Goal: Information Seeking & Learning: Check status

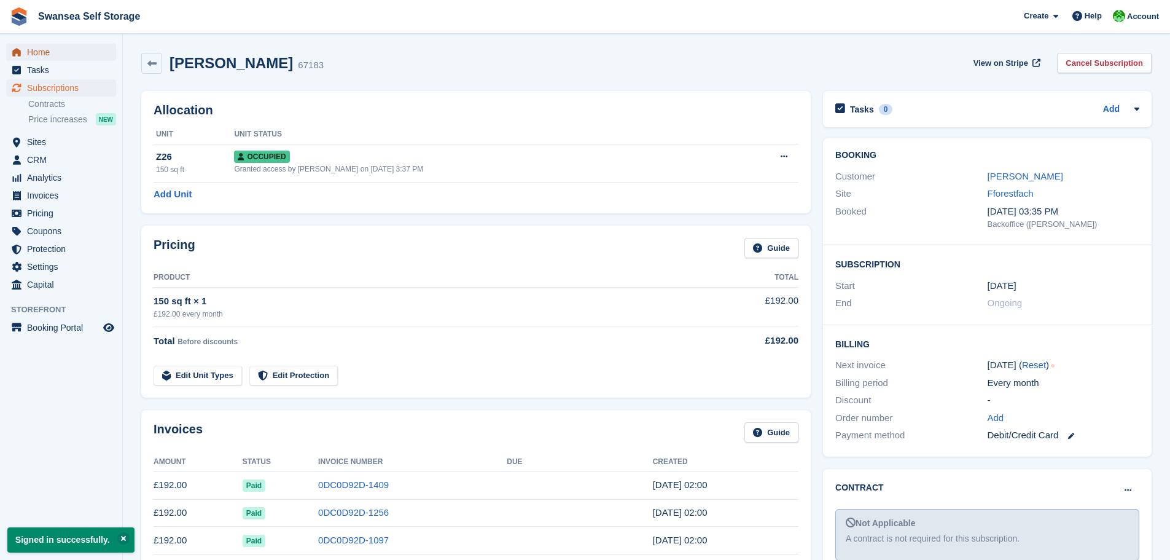
click at [76, 55] on span "Home" at bounding box center [64, 52] width 74 height 17
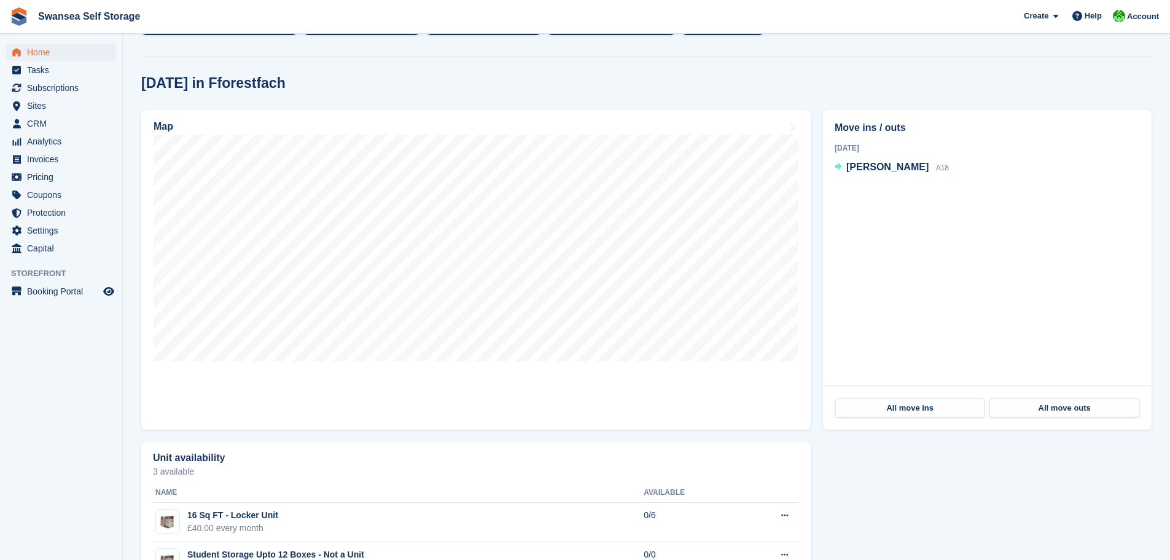
scroll to position [553, 0]
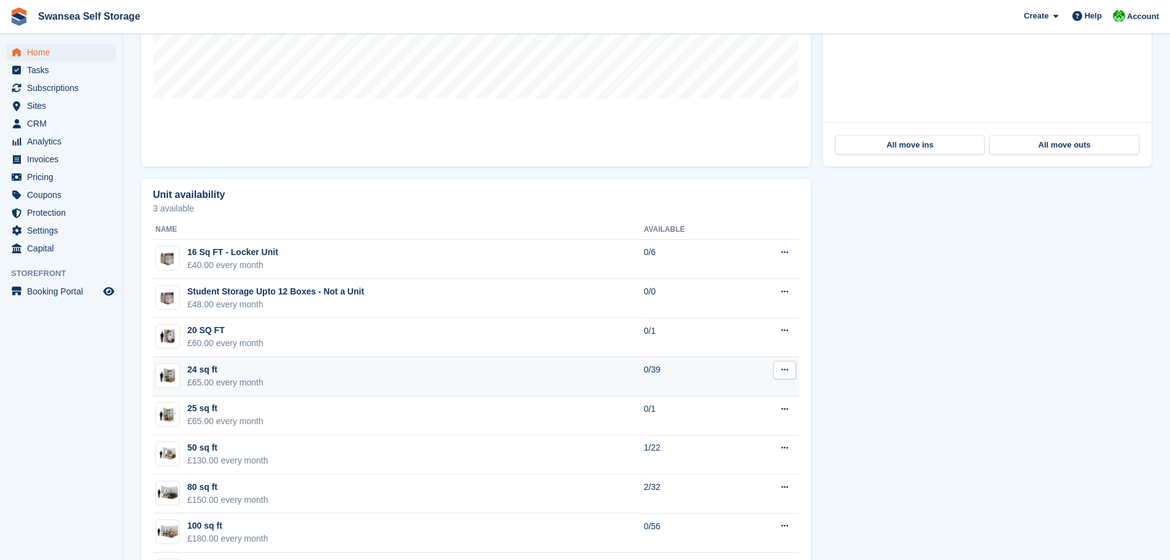
click at [358, 389] on td "24 sq ft £65.00 every month" at bounding box center [398, 376] width 491 height 39
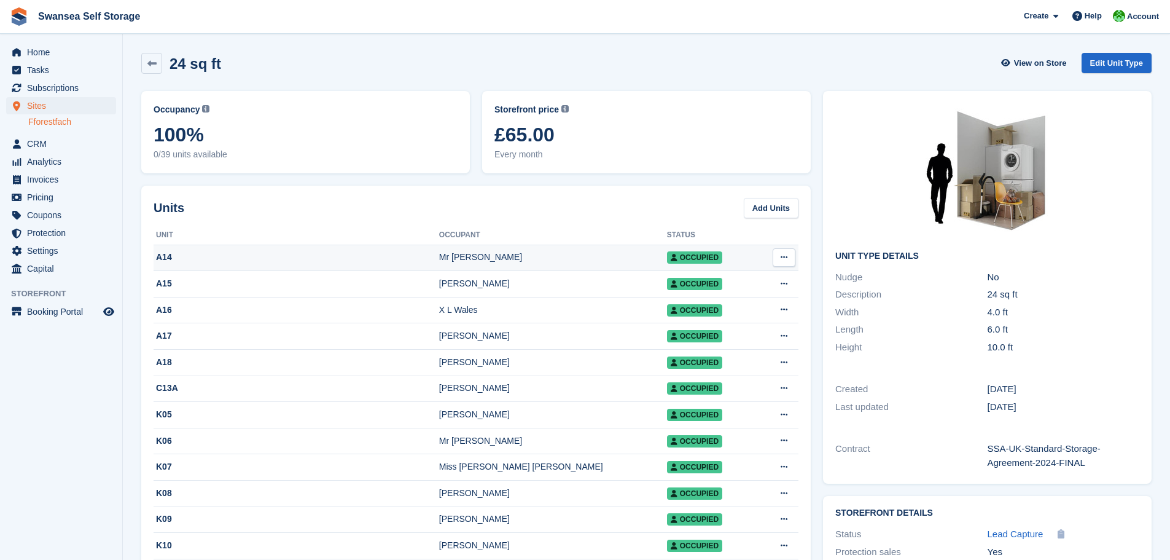
click at [458, 258] on div "Mr [PERSON_NAME]" at bounding box center [553, 257] width 228 height 13
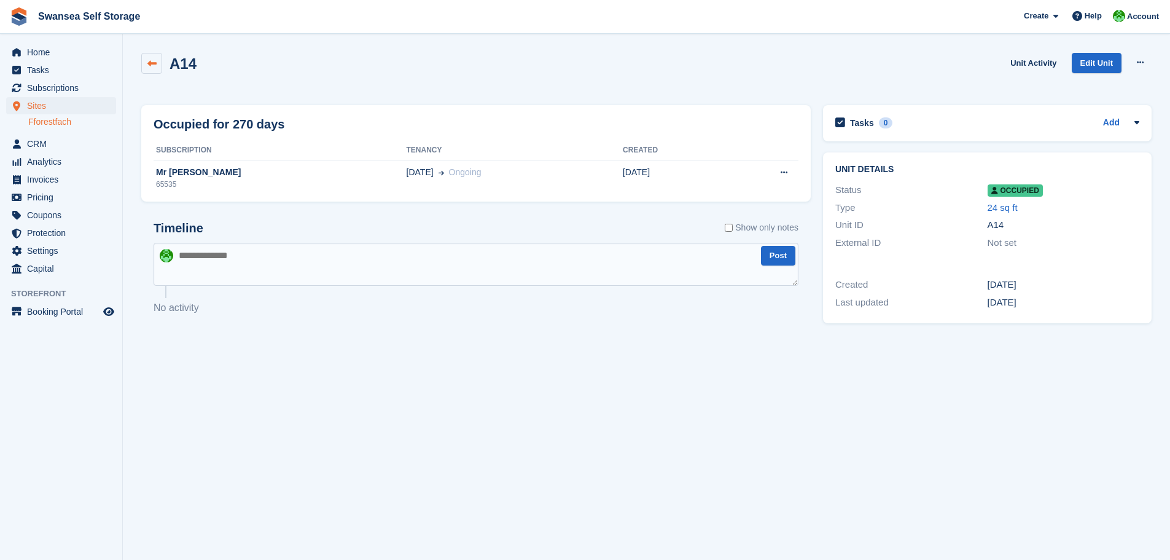
click at [153, 73] on div "A14 Unit Activity Edit Unit Overlock Repossess Deallocate" at bounding box center [646, 70] width 1010 height 35
click at [155, 66] on icon at bounding box center [151, 63] width 9 height 9
click at [157, 64] on link at bounding box center [151, 63] width 21 height 21
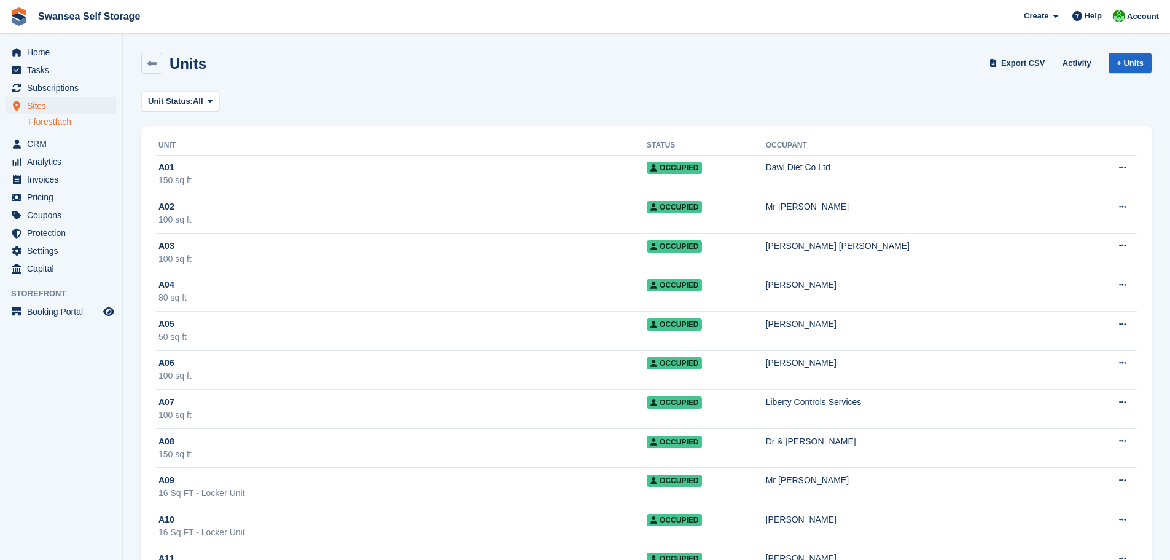
click at [165, 58] on div "Units" at bounding box center [184, 63] width 44 height 17
click at [159, 58] on link at bounding box center [151, 63] width 21 height 21
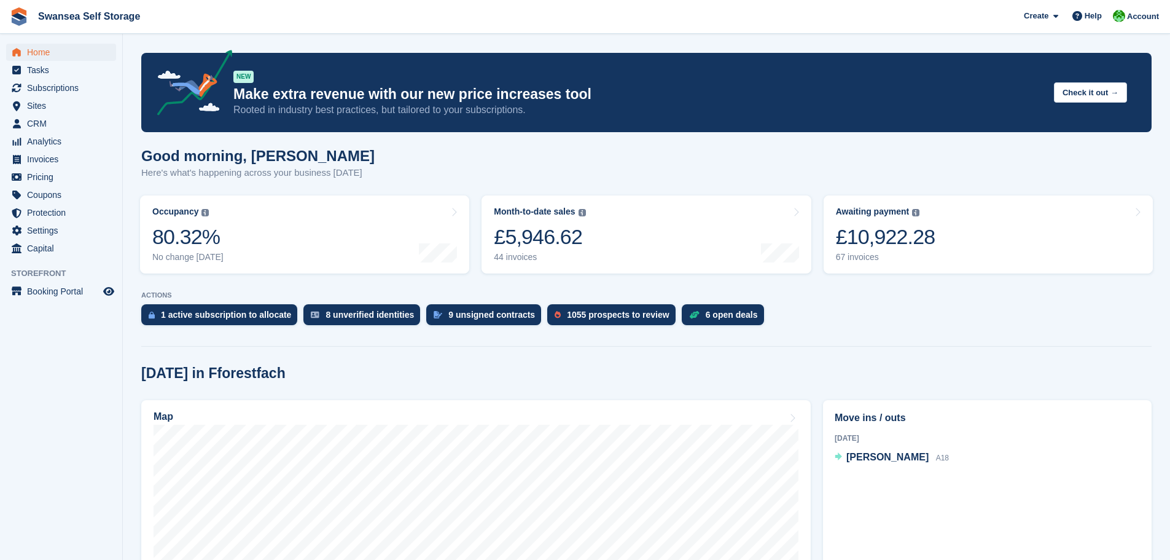
scroll to position [553, 0]
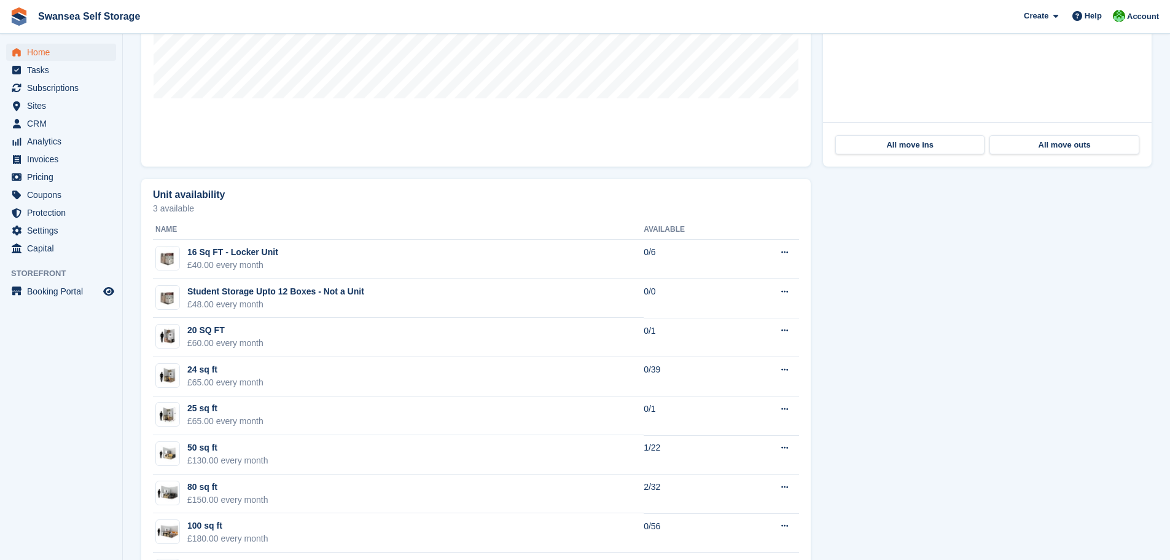
click at [255, 373] on div "24 sq ft" at bounding box center [225, 369] width 76 height 13
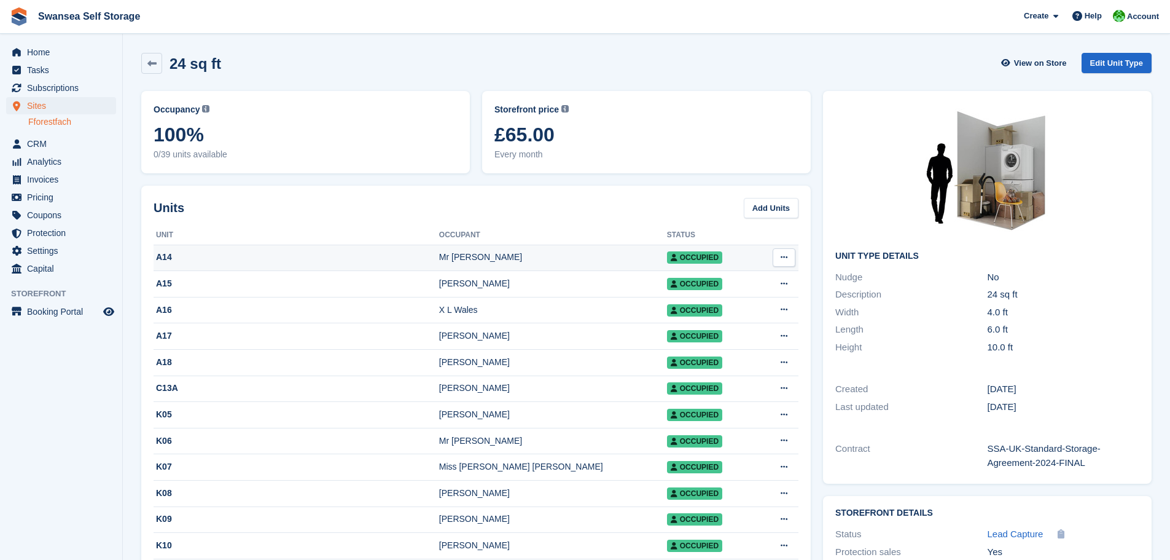
click at [781, 256] on icon at bounding box center [784, 257] width 7 height 8
click at [428, 241] on th "Unit" at bounding box center [297, 235] width 286 height 20
click at [474, 262] on div "Mr [PERSON_NAME]" at bounding box center [553, 257] width 228 height 13
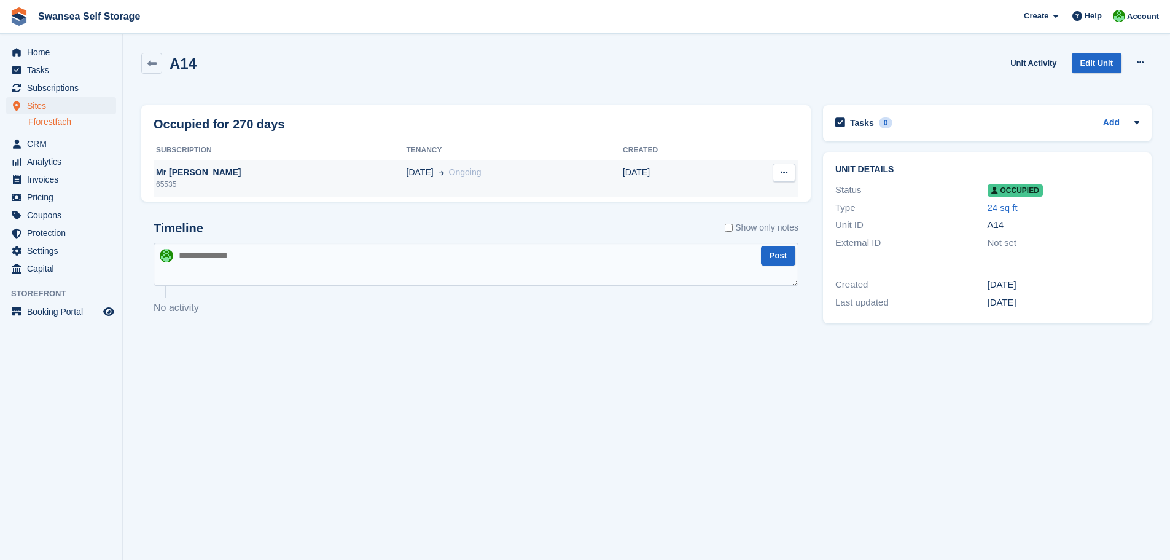
click at [198, 167] on div "Mr [PERSON_NAME]" at bounding box center [280, 172] width 253 height 13
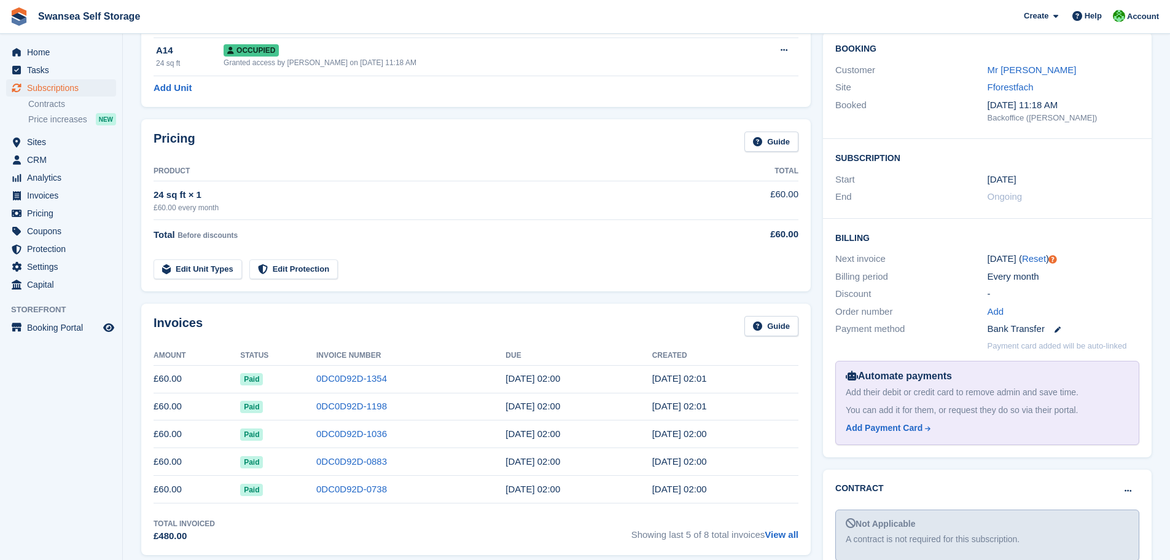
scroll to position [61, 0]
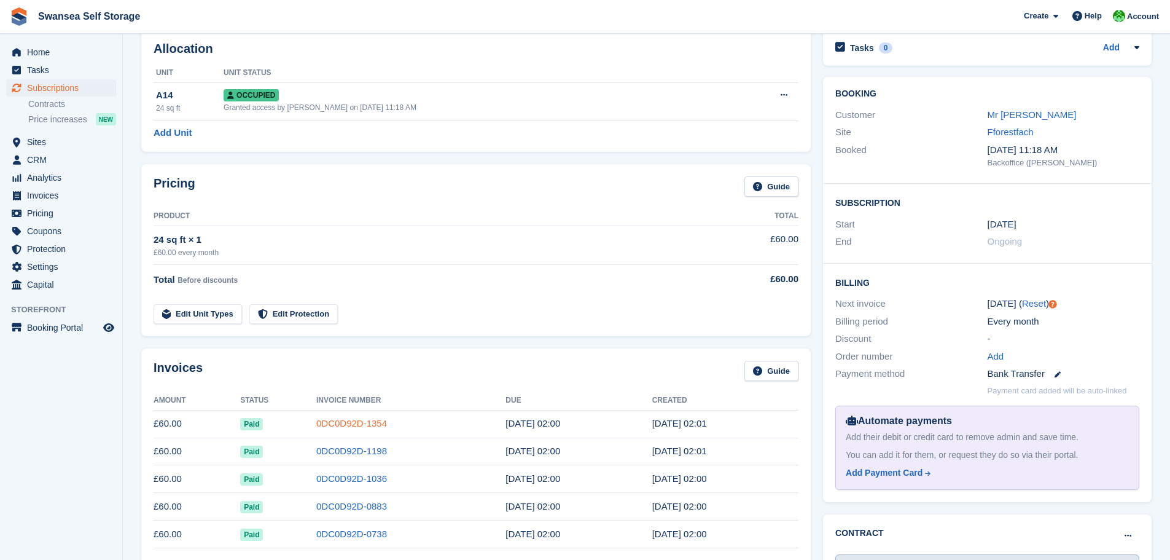
click at [337, 418] on link "0DC0D92D-1354" at bounding box center [351, 423] width 71 height 10
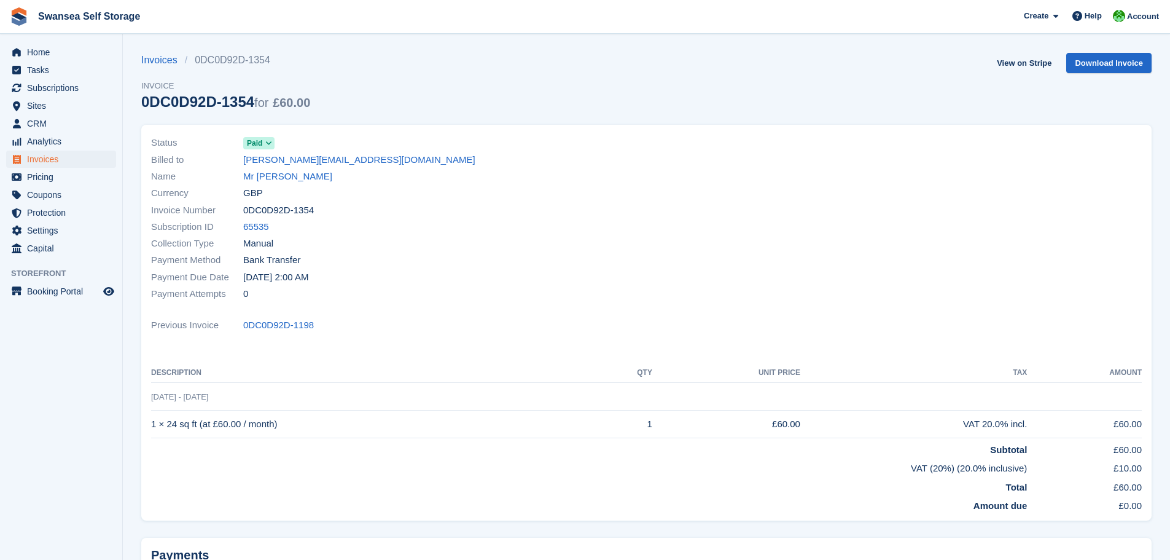
drag, startPoint x: 449, startPoint y: 485, endPoint x: 451, endPoint y: 475, distance: 10.1
click at [451, 475] on td "Total" at bounding box center [589, 484] width 876 height 19
click at [428, 207] on div "Invoice Number 0DC0D92D-1354" at bounding box center [395, 209] width 488 height 17
click at [459, 265] on div "Payment Method Bank Transfer" at bounding box center [395, 260] width 488 height 17
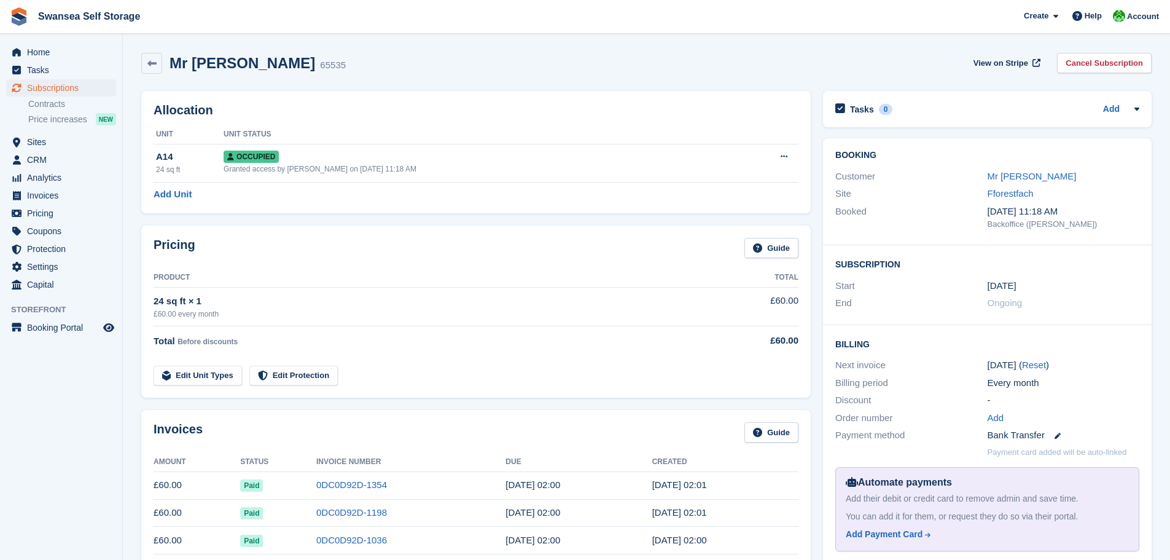
scroll to position [61, 0]
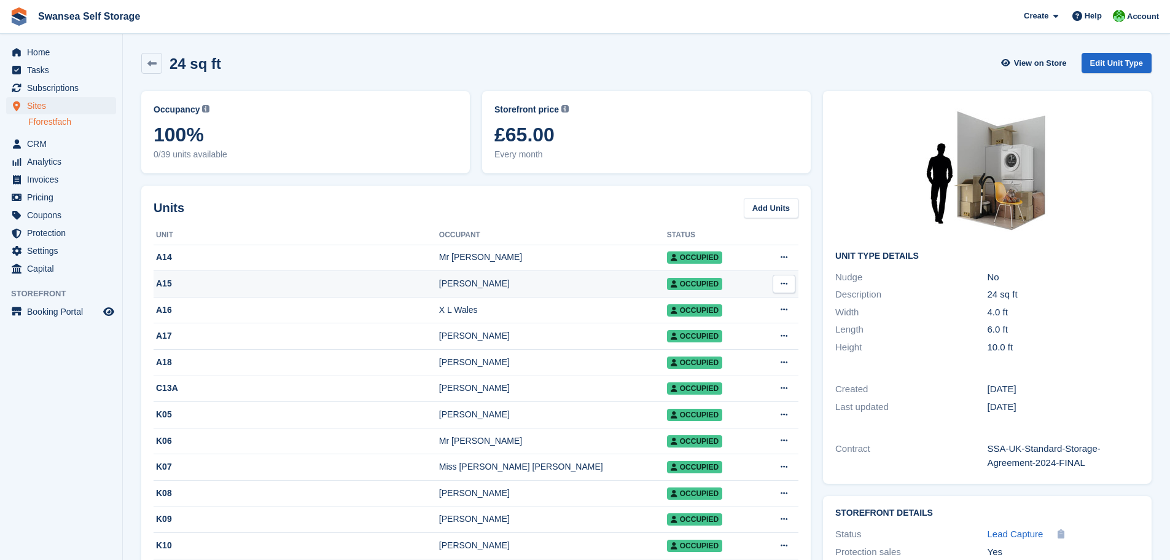
drag, startPoint x: 487, startPoint y: 286, endPoint x: 492, endPoint y: 281, distance: 7.4
click at [488, 285] on div "[PERSON_NAME]" at bounding box center [553, 283] width 228 height 13
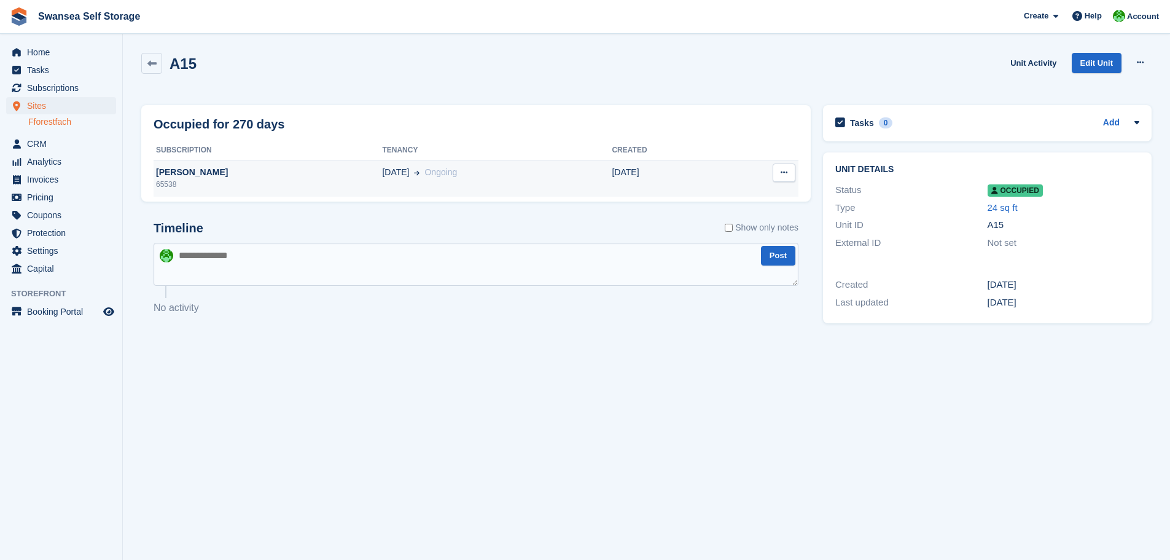
click at [208, 176] on div "[PERSON_NAME]" at bounding box center [268, 172] width 229 height 13
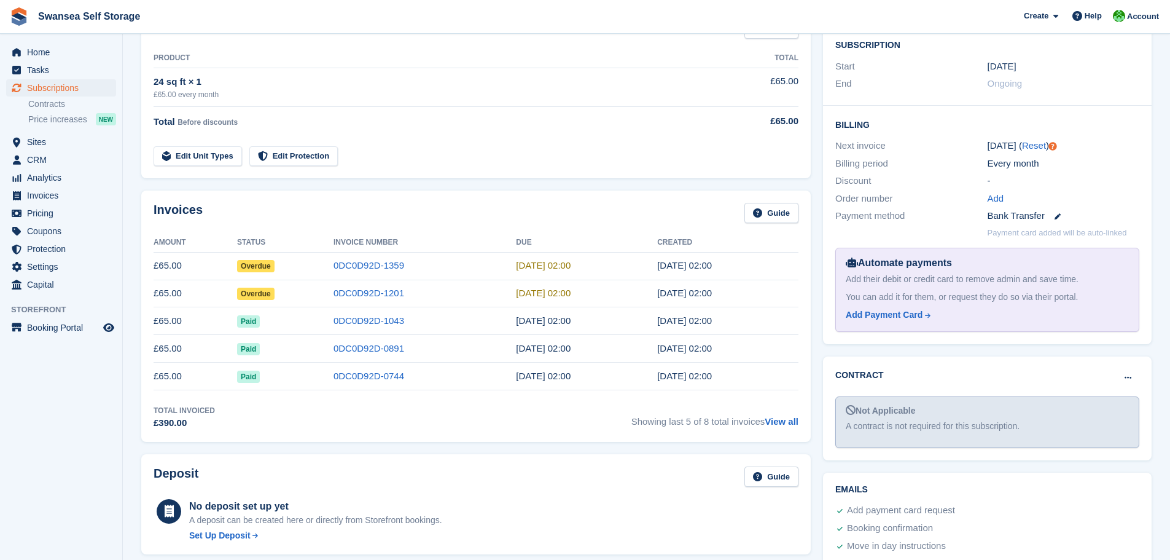
scroll to position [246, 0]
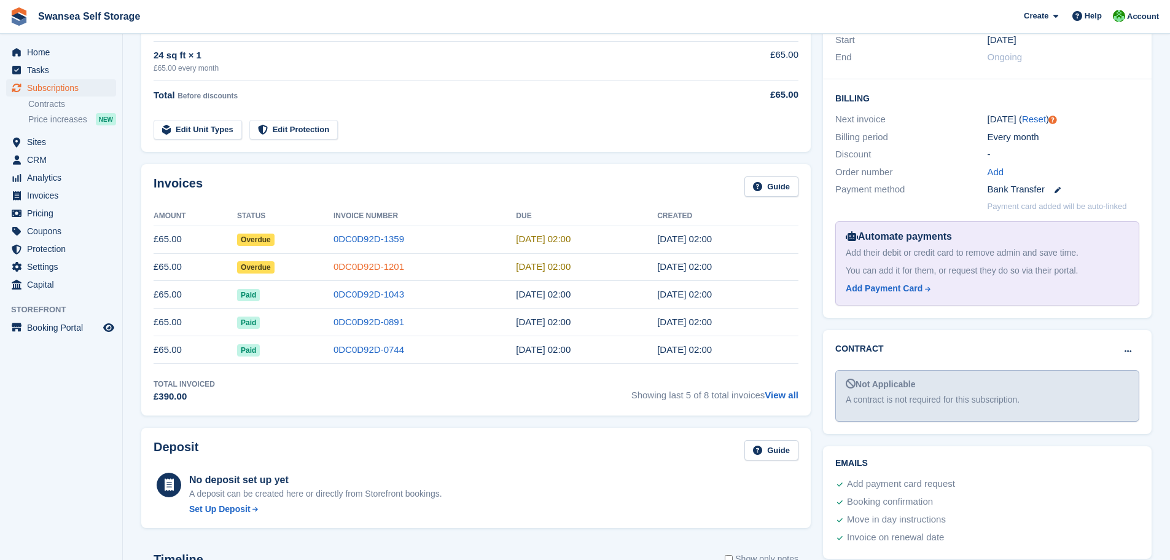
click at [361, 267] on link "0DC0D92D-1201" at bounding box center [369, 266] width 71 height 10
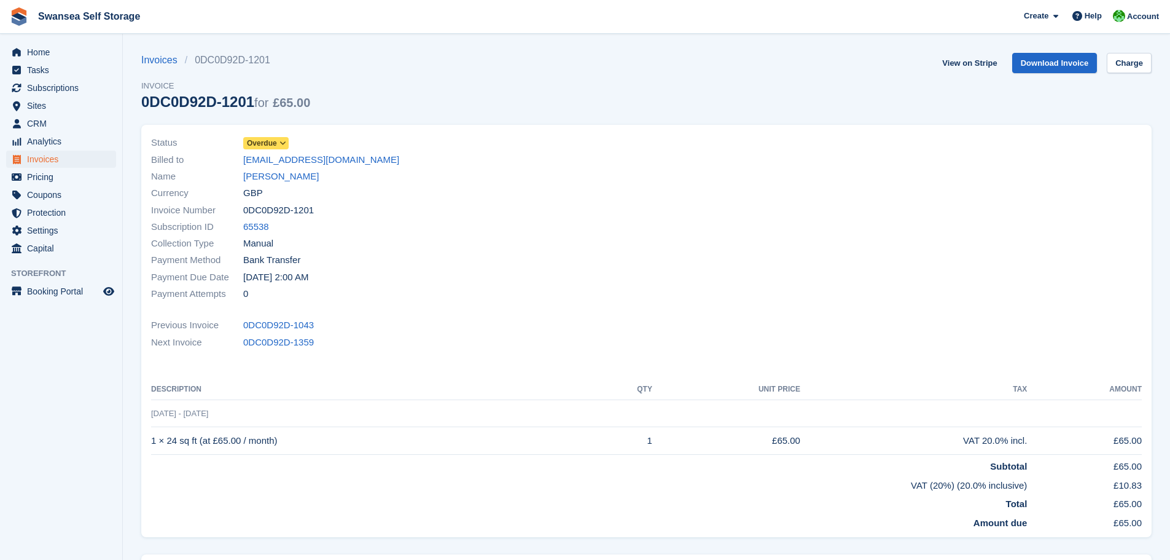
click at [563, 271] on div "Payment Due Date 13 Jul, 2:00 AM" at bounding box center [395, 276] width 488 height 17
click at [439, 283] on div "Payment Due Date 13 Jul, 2:00 AM" at bounding box center [395, 276] width 488 height 17
click at [279, 176] on link "[PERSON_NAME]" at bounding box center [281, 177] width 76 height 14
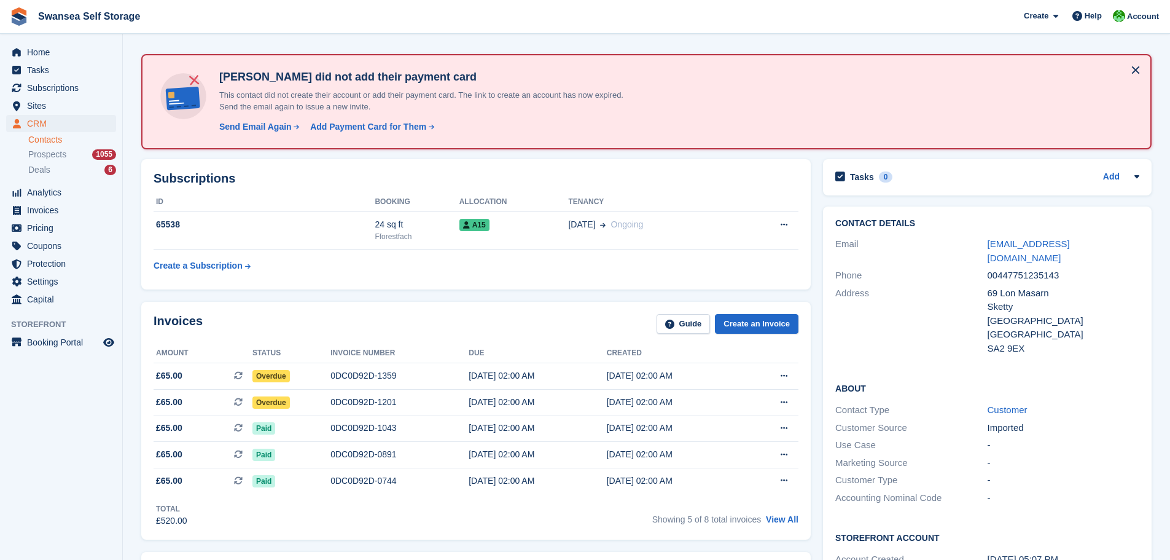
scroll to position [61, 0]
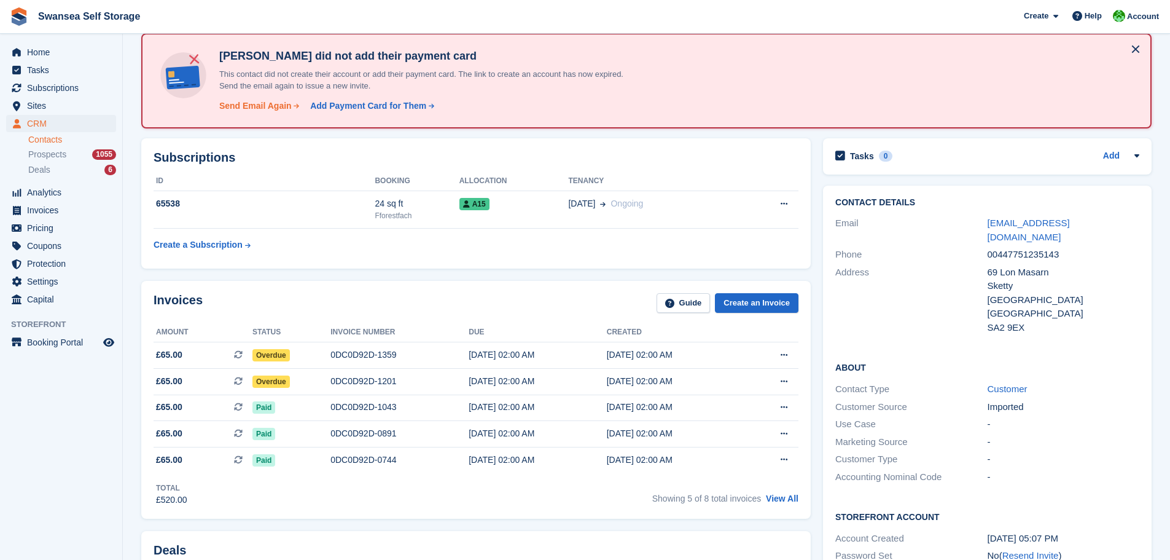
click at [252, 100] on div "Send Email Again" at bounding box center [255, 106] width 72 height 13
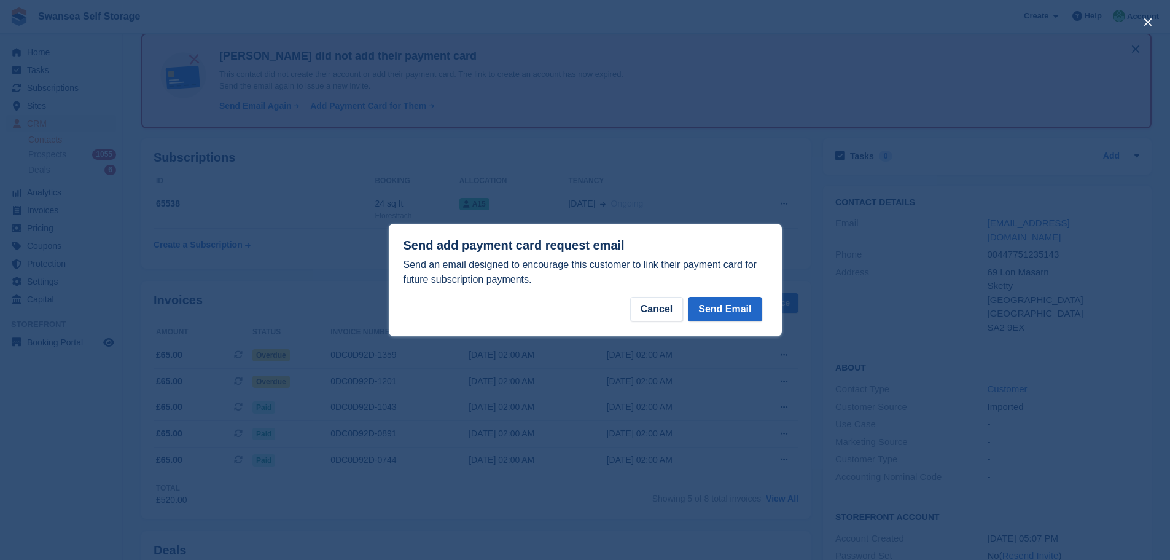
click at [732, 292] on div "Send add payment card request email Send an email designed to encourage this cu…" at bounding box center [585, 280] width 393 height 112
click at [735, 307] on button "Send Email" at bounding box center [725, 309] width 74 height 25
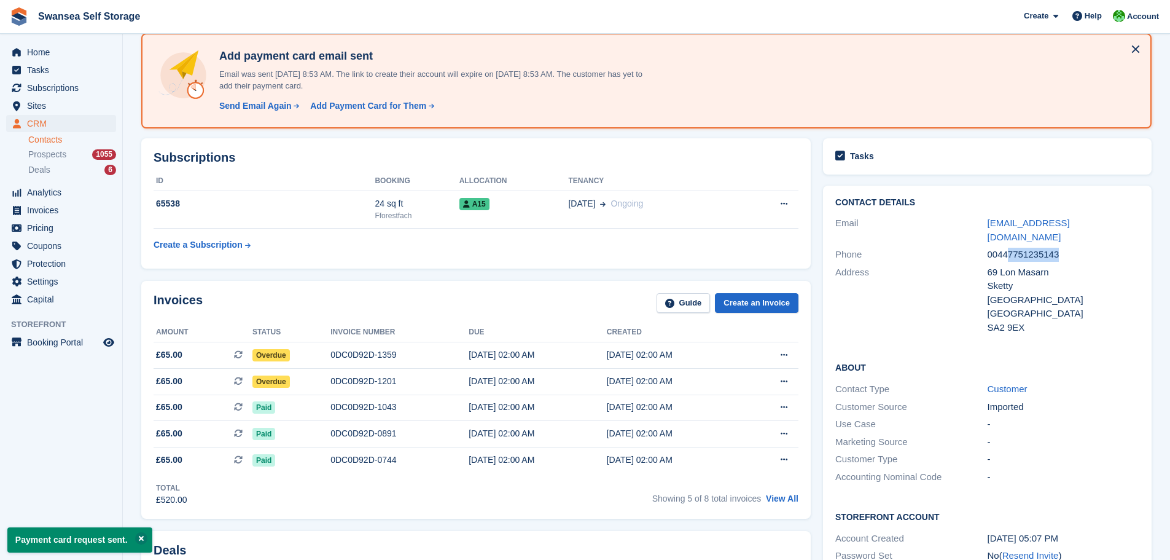
drag, startPoint x: 1063, startPoint y: 243, endPoint x: 1007, endPoint y: 243, distance: 55.9
click at [1007, 248] on div "00447751235143" at bounding box center [1064, 255] width 152 height 14
copy div "7751235143"
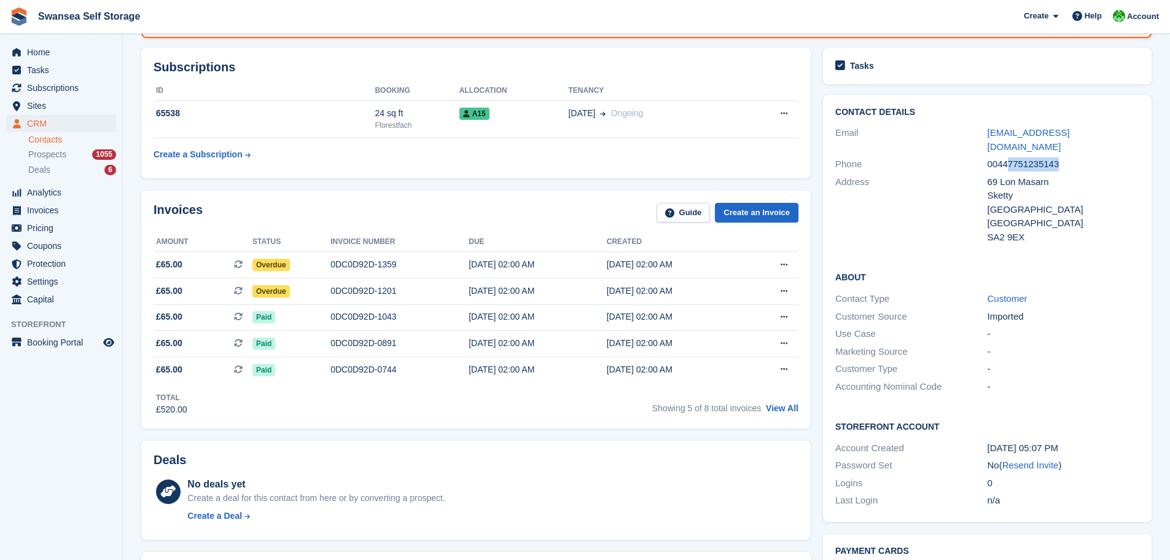
scroll to position [0, 0]
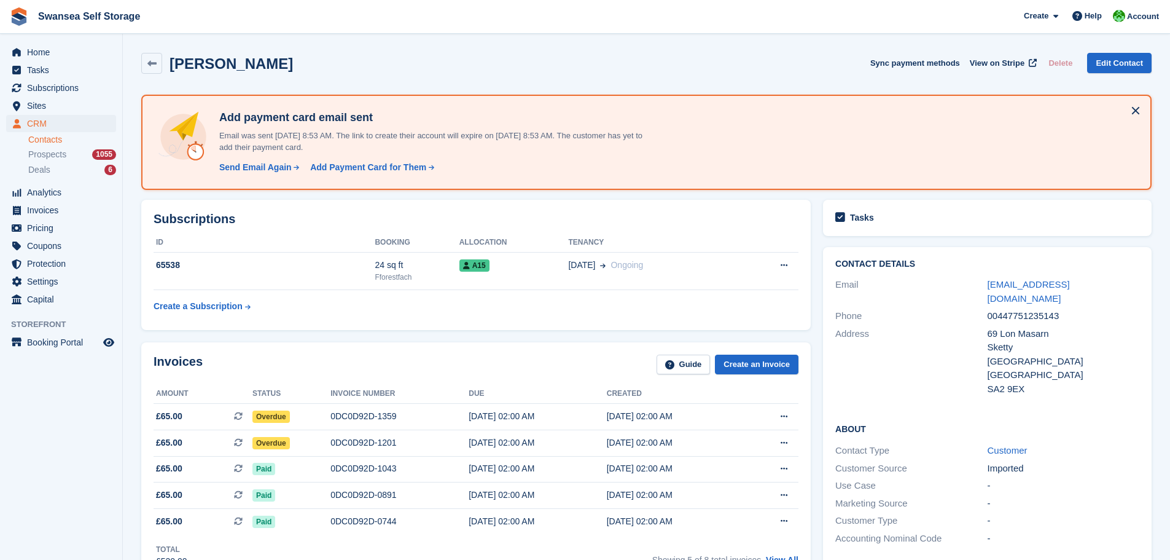
click at [267, 170] on div "Send Email Again" at bounding box center [255, 167] width 72 height 13
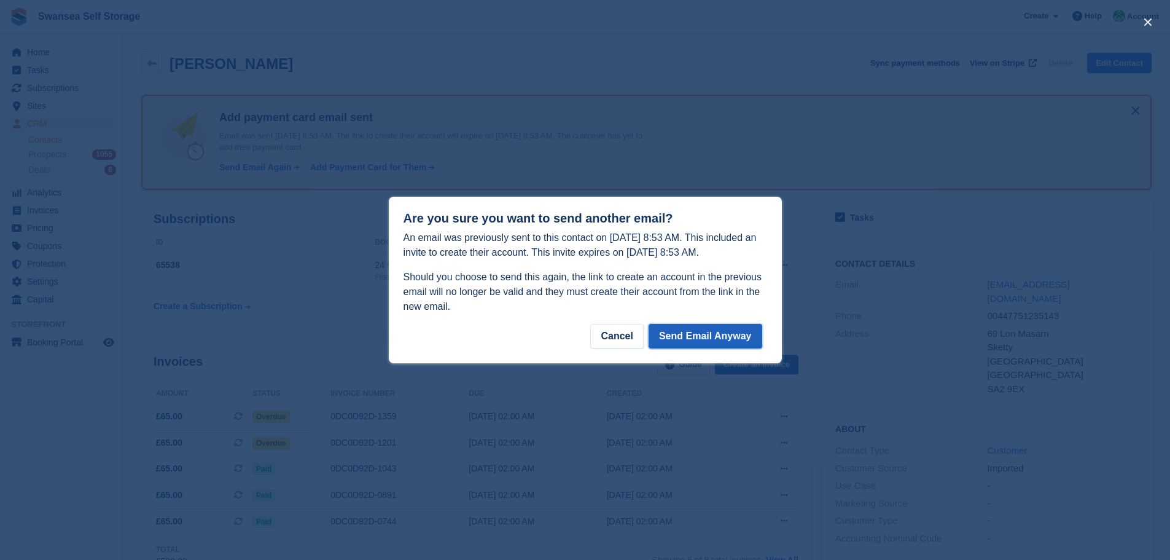
click at [716, 337] on button "Send Email Anyway" at bounding box center [706, 336] width 114 height 25
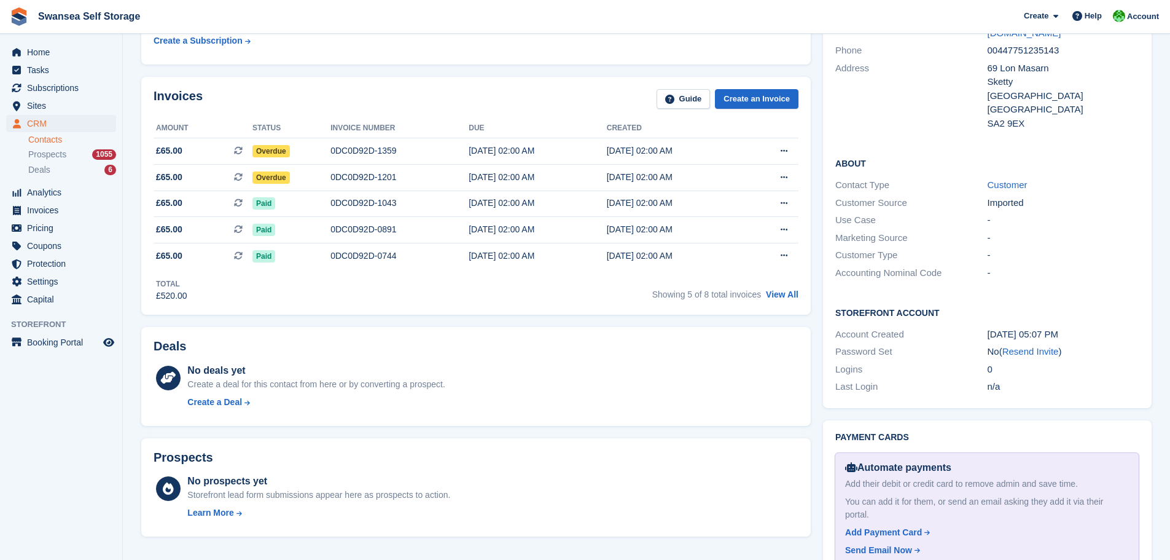
scroll to position [265, 0]
click at [360, 206] on div "0DC0D92D-1043" at bounding box center [399, 203] width 138 height 13
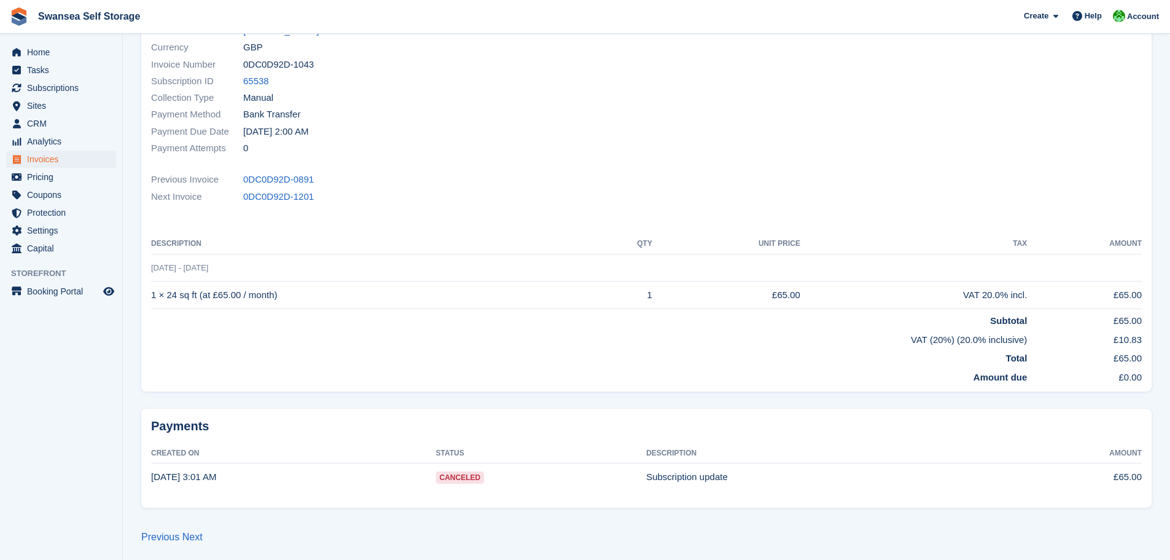
scroll to position [149, 0]
click at [457, 475] on span "Canceled" at bounding box center [460, 474] width 49 height 12
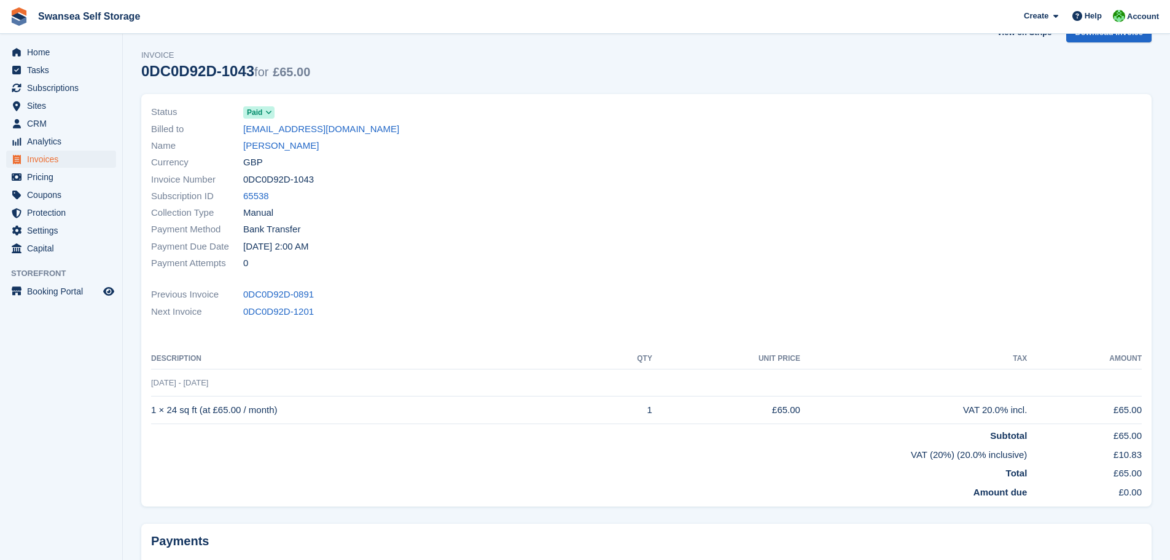
scroll to position [0, 0]
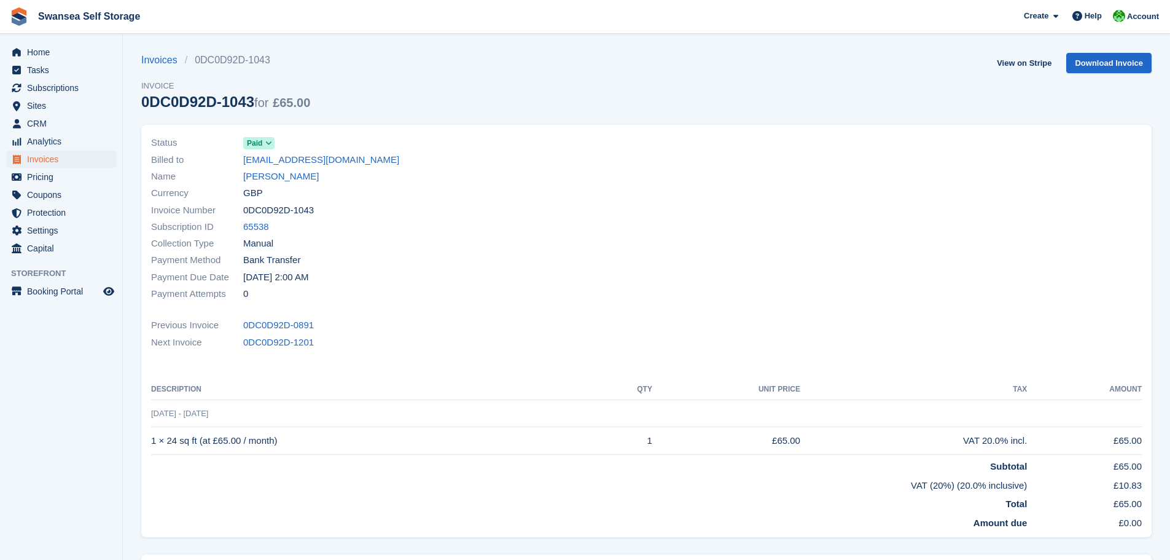
click at [444, 229] on div "Subscription ID 65538" at bounding box center [395, 227] width 488 height 17
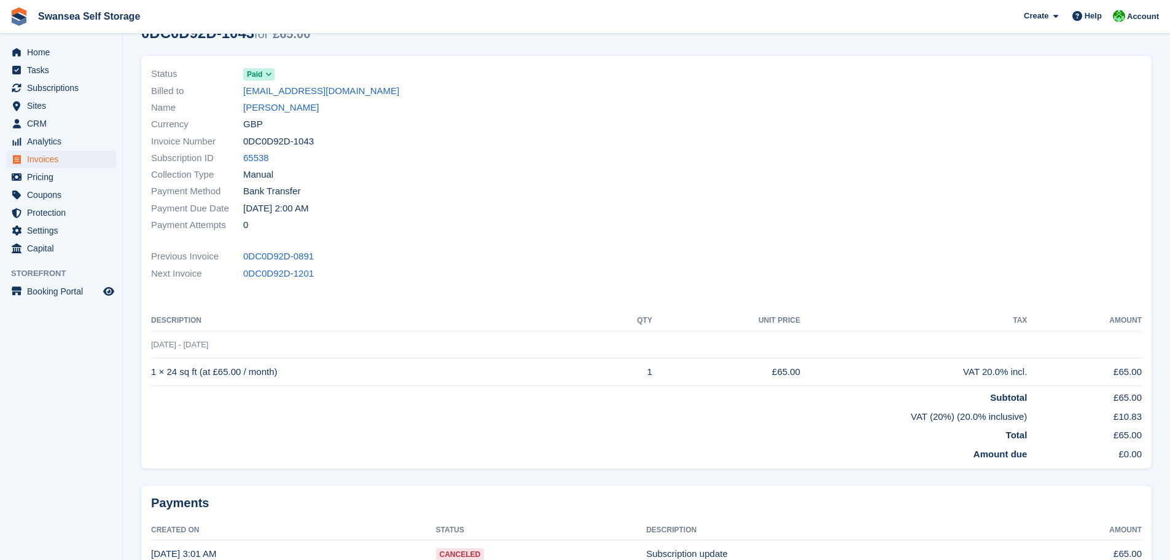
scroll to position [149, 0]
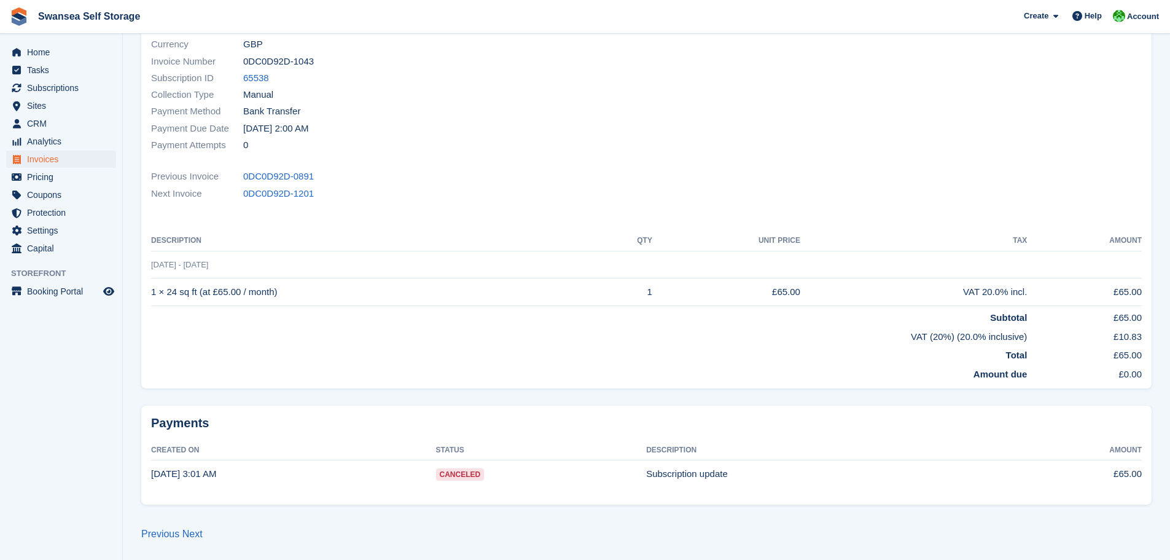
click at [481, 477] on span "Canceled" at bounding box center [460, 474] width 49 height 12
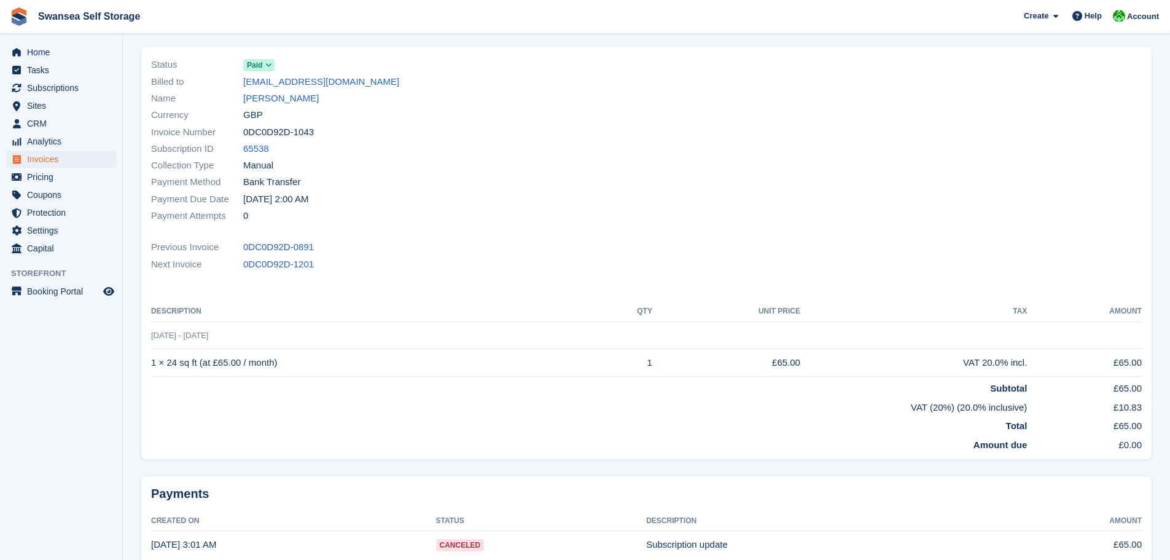
scroll to position [0, 0]
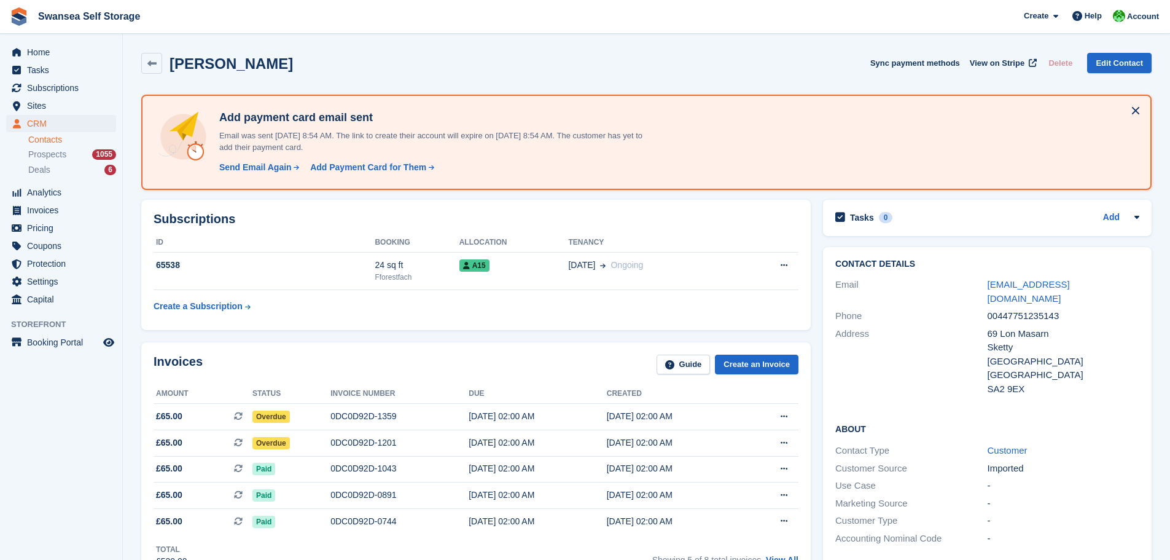
scroll to position [265, 0]
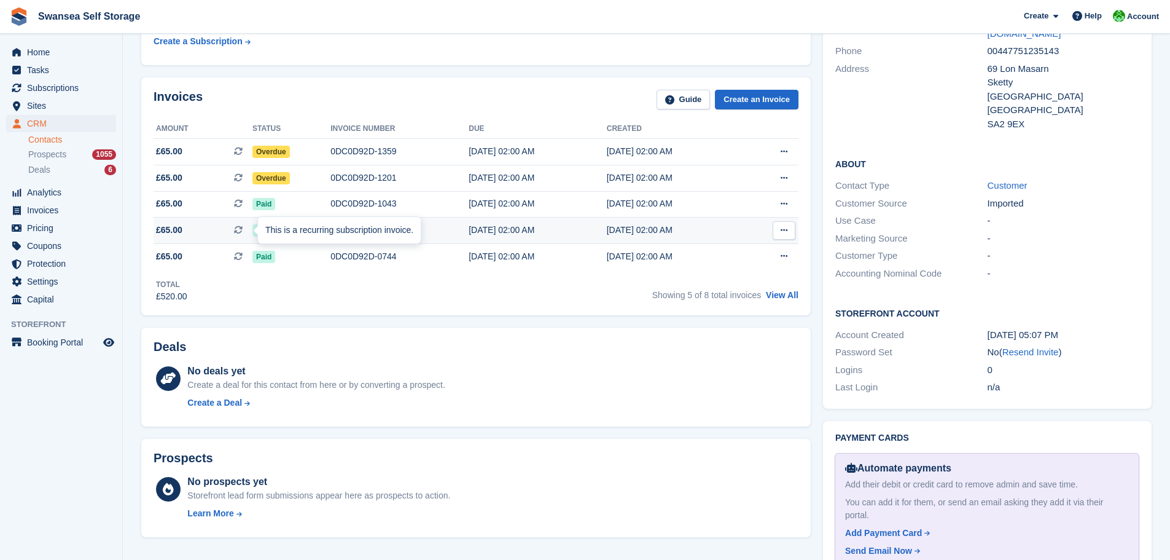
click at [319, 240] on div "This is a recurring subscription invoice." at bounding box center [339, 230] width 163 height 27
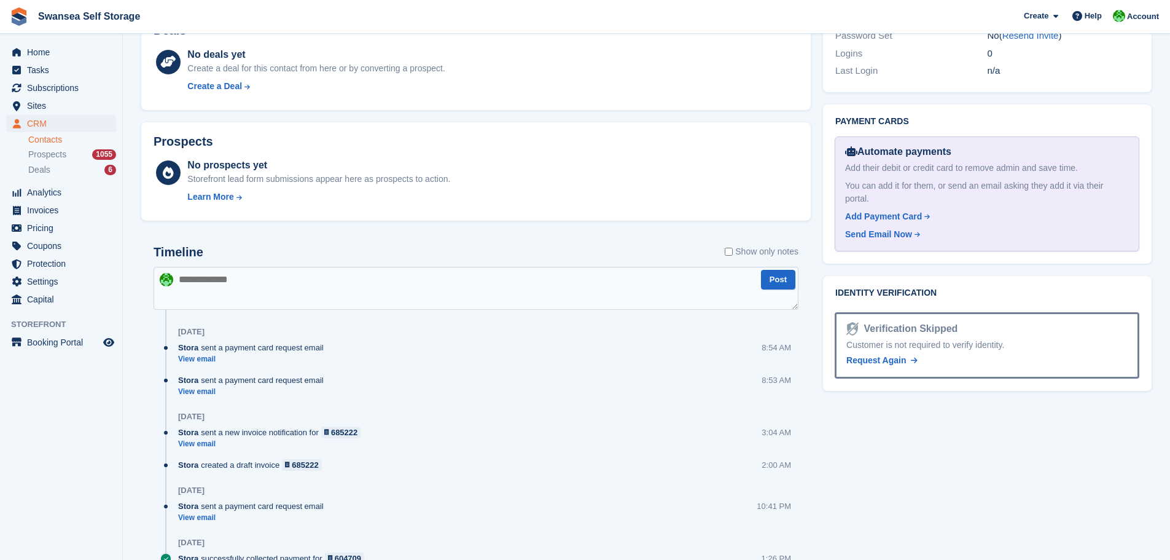
scroll to position [388, 0]
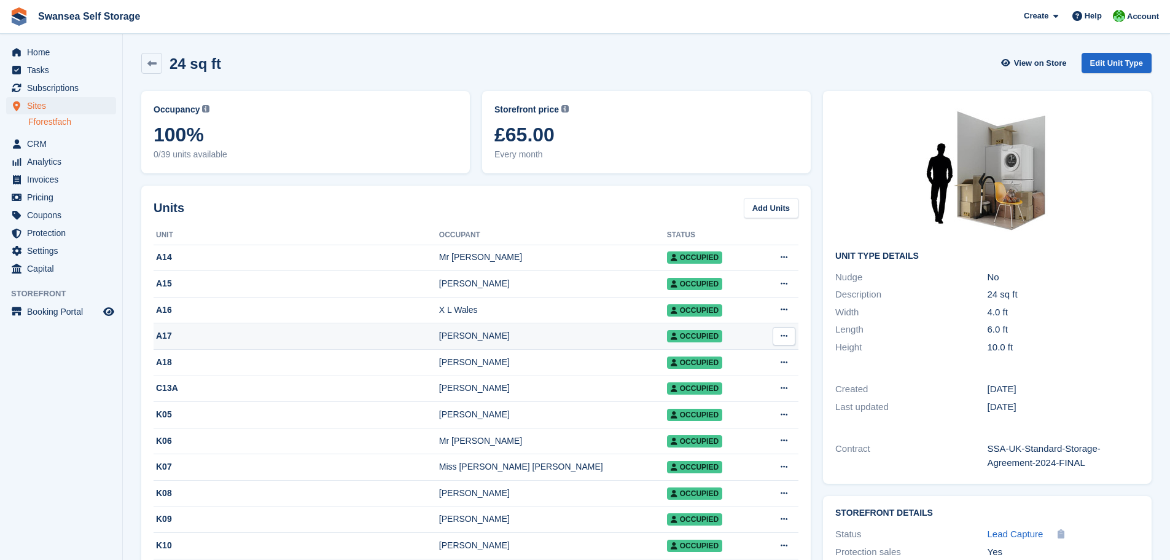
click at [459, 335] on div "[PERSON_NAME]" at bounding box center [553, 335] width 228 height 13
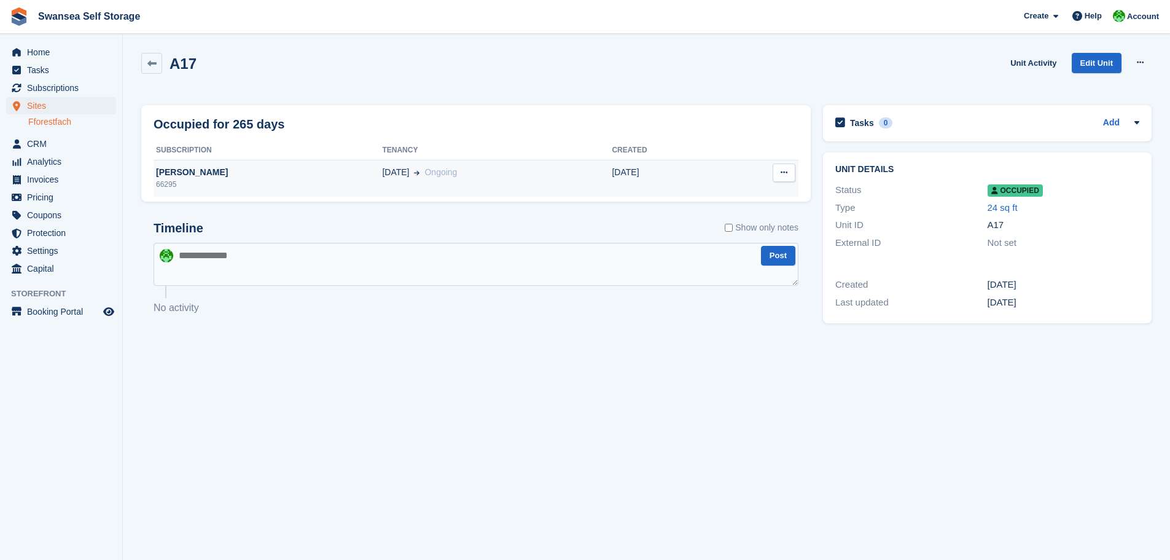
click at [193, 161] on td "Chris French 66295" at bounding box center [268, 178] width 229 height 37
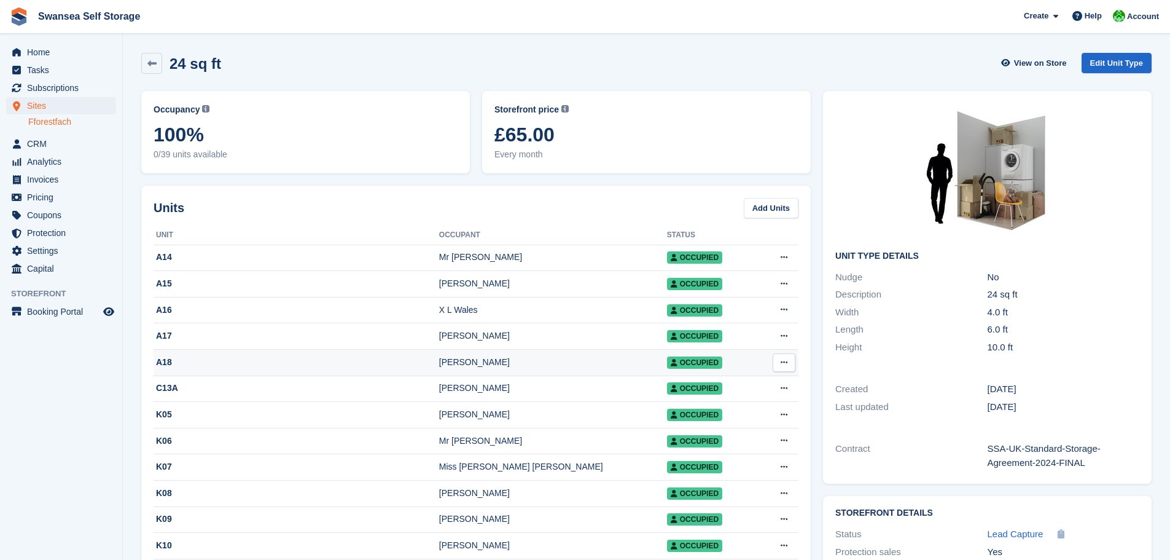
click at [474, 371] on td "[PERSON_NAME]" at bounding box center [553, 363] width 228 height 26
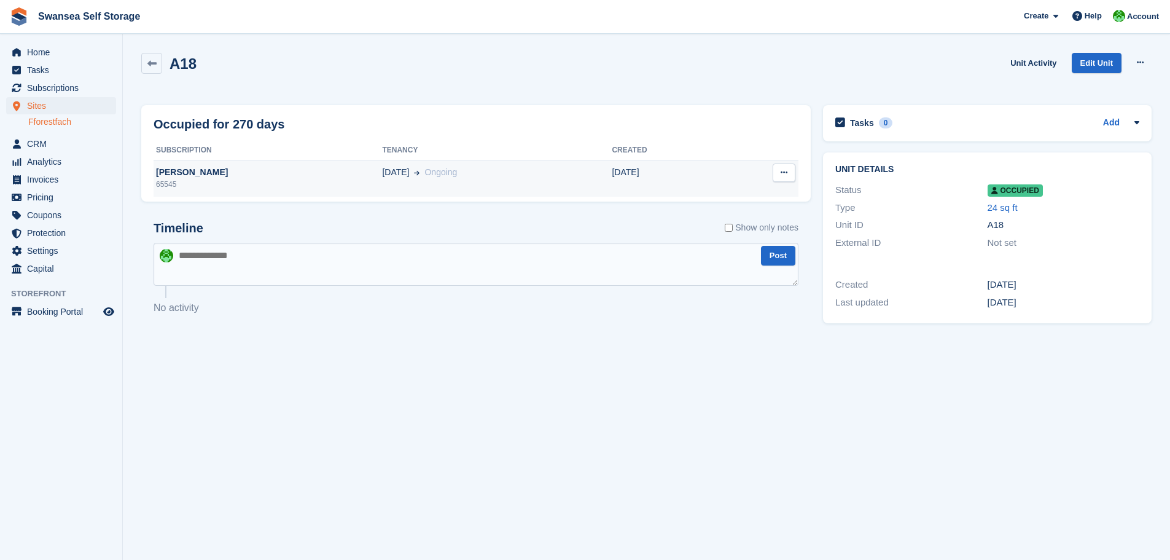
click at [196, 181] on div "65545" at bounding box center [268, 184] width 229 height 11
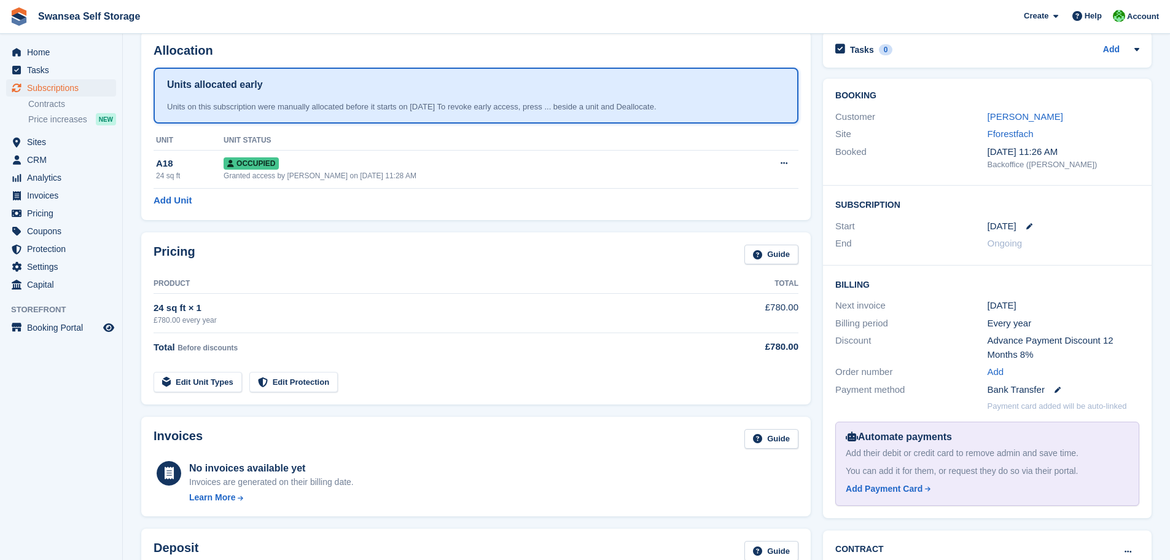
scroll to position [44, 0]
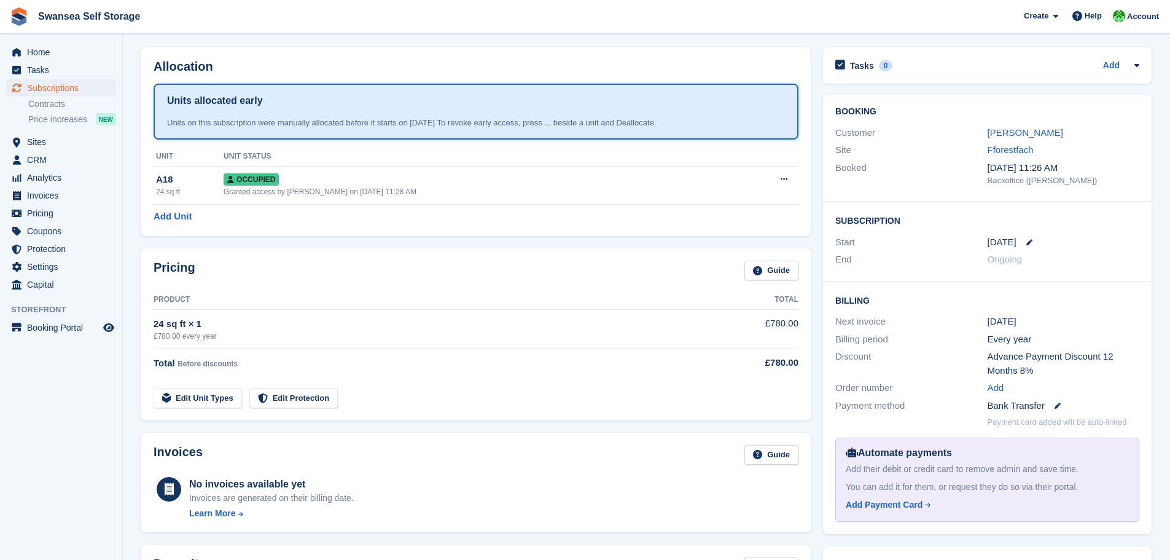
click at [1069, 384] on div "Add" at bounding box center [1064, 388] width 152 height 14
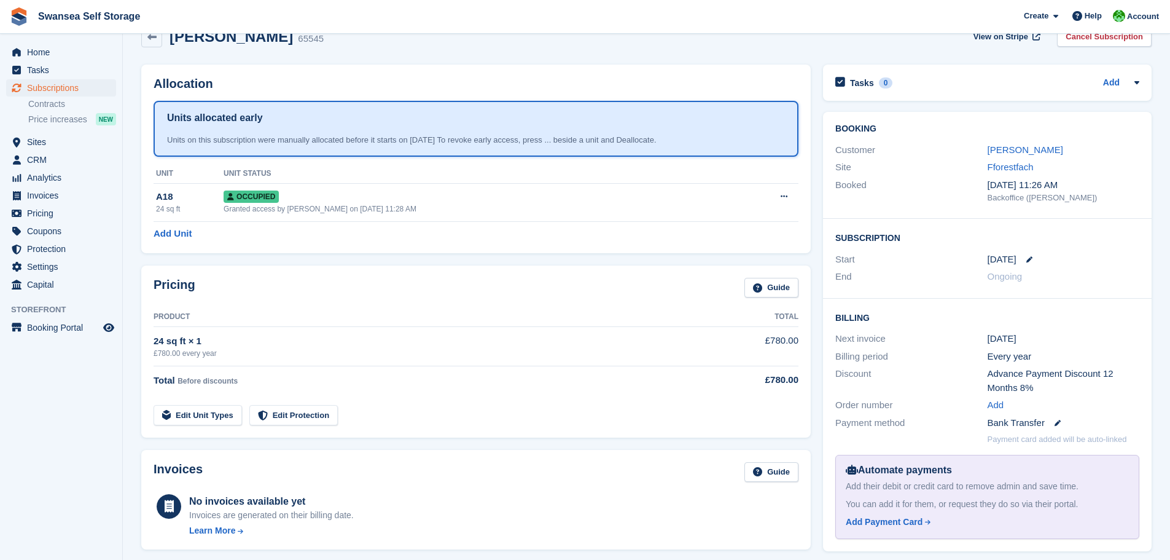
scroll to position [0, 0]
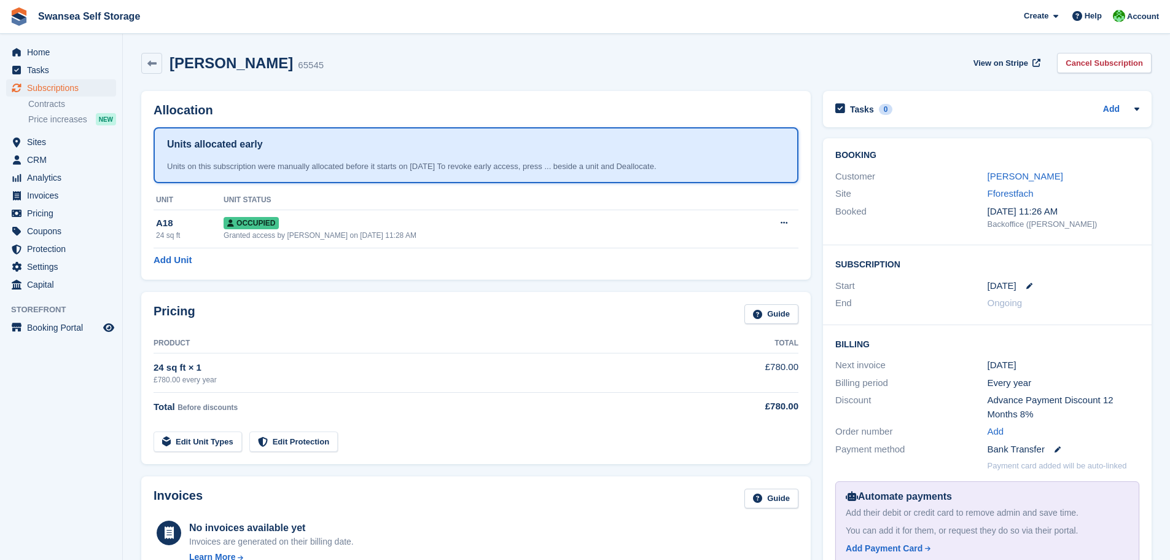
click at [1066, 364] on div "1 Oct" at bounding box center [1064, 365] width 152 height 14
click at [145, 68] on link at bounding box center [151, 63] width 21 height 21
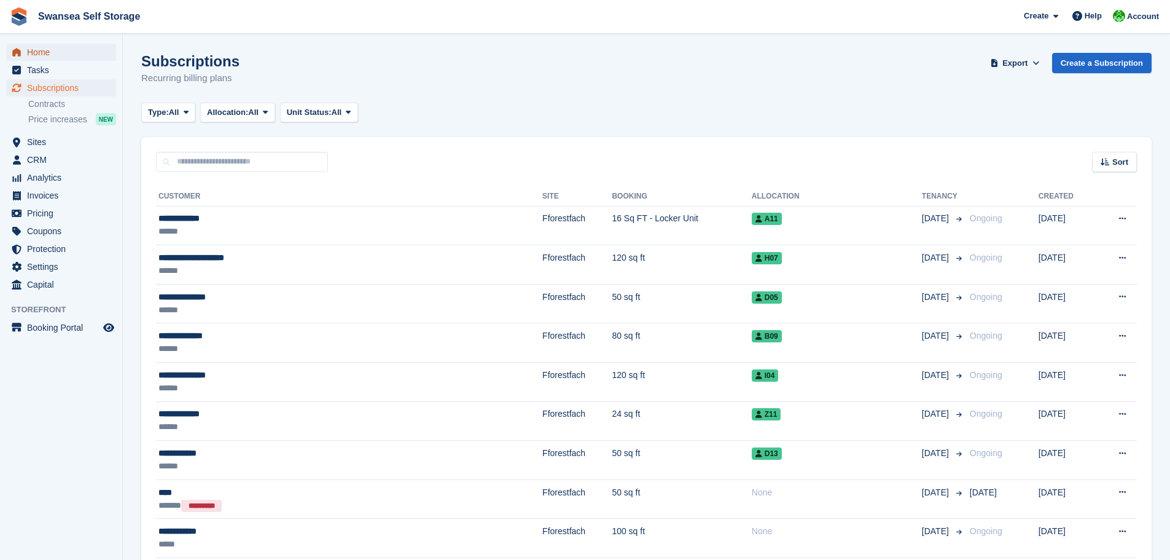
click at [23, 48] on span "menu" at bounding box center [16, 52] width 15 height 15
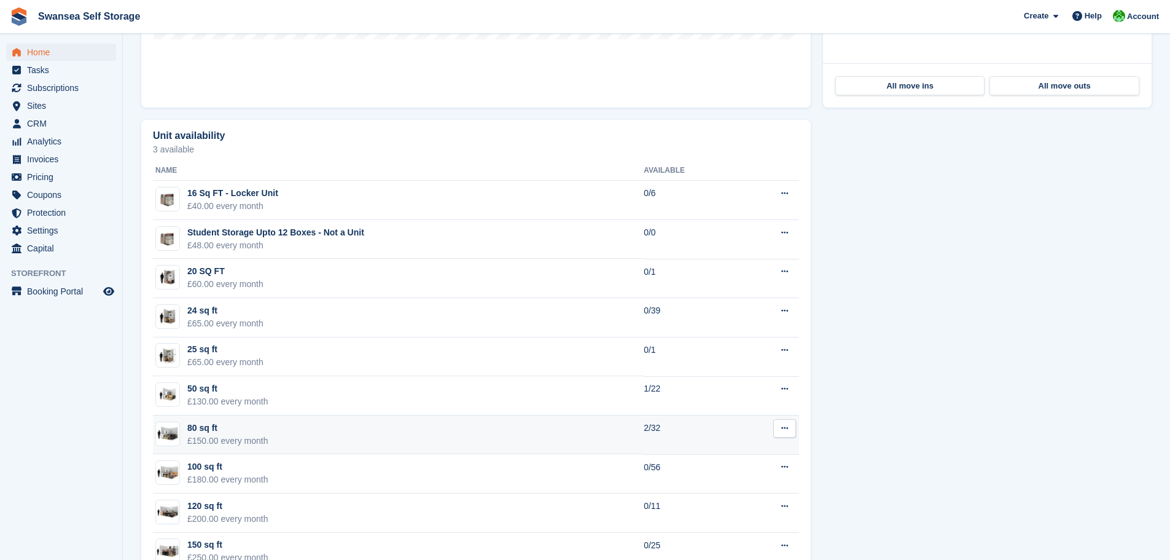
scroll to position [614, 0]
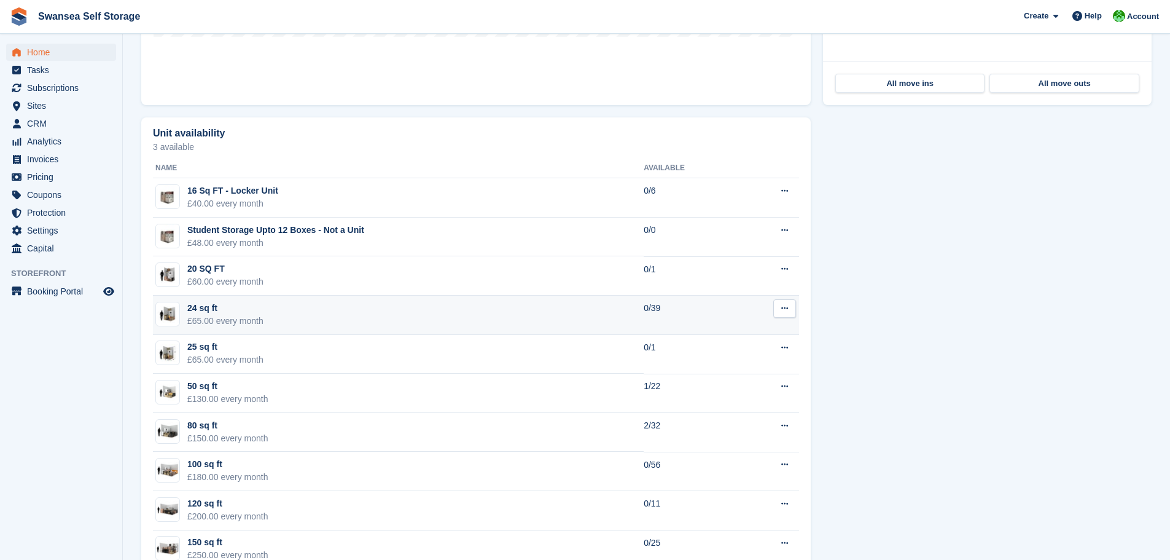
click at [218, 315] on div "£65.00 every month" at bounding box center [225, 321] width 76 height 13
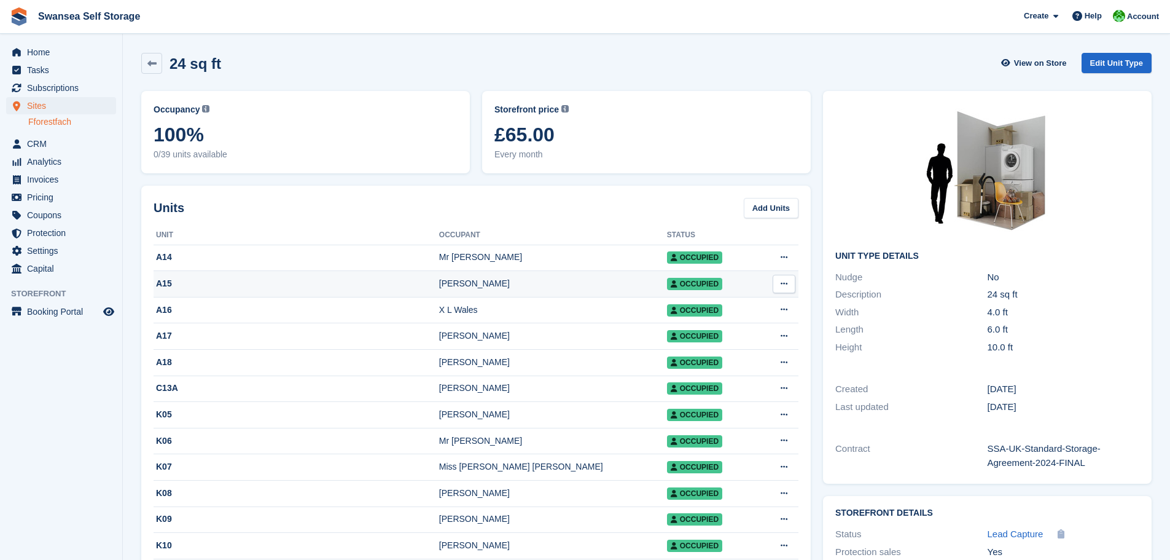
click at [484, 287] on div "[PERSON_NAME]" at bounding box center [553, 283] width 228 height 13
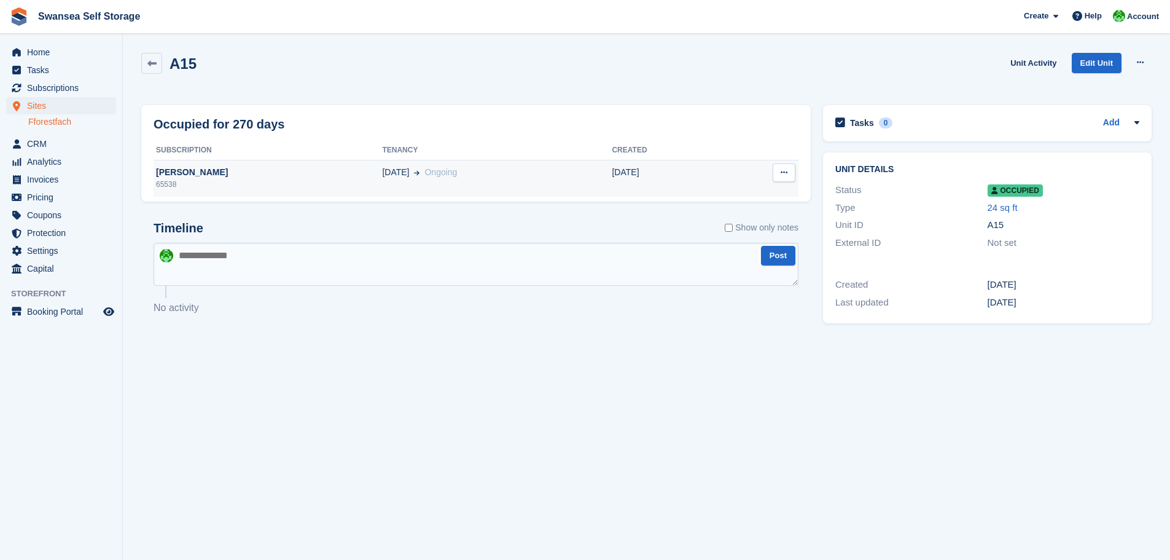
click at [200, 180] on div "65538" at bounding box center [268, 184] width 229 height 11
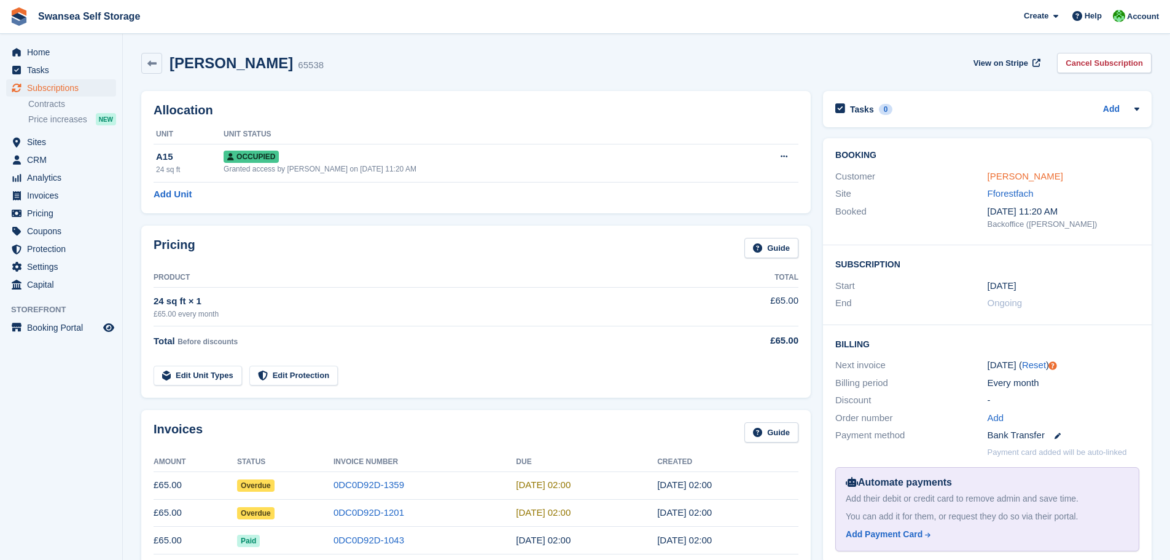
click at [1023, 181] on link "[PERSON_NAME]" at bounding box center [1026, 176] width 76 height 10
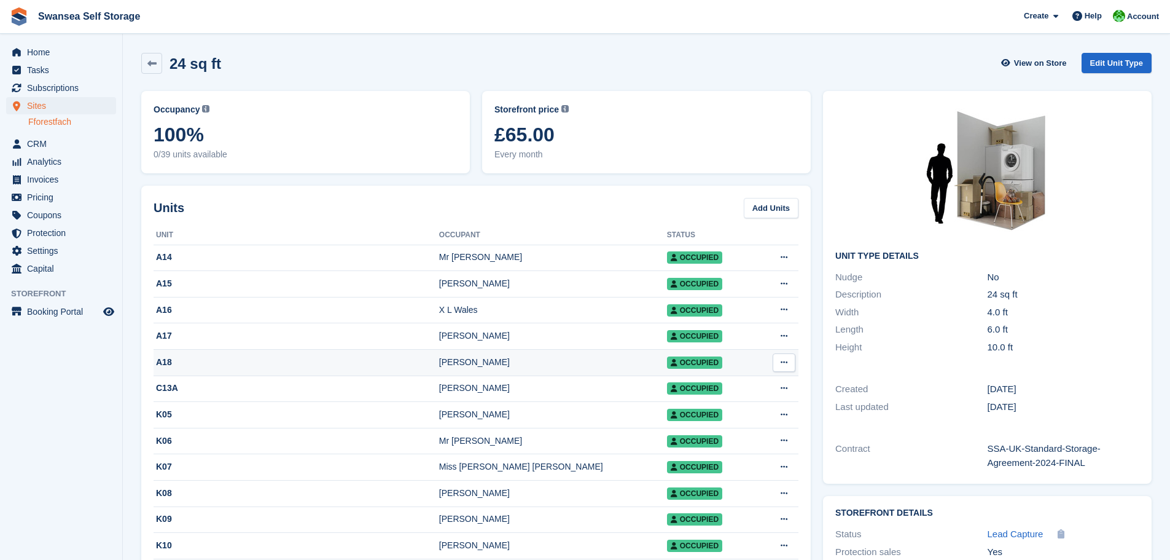
click at [472, 369] on div "[PERSON_NAME]" at bounding box center [553, 362] width 228 height 13
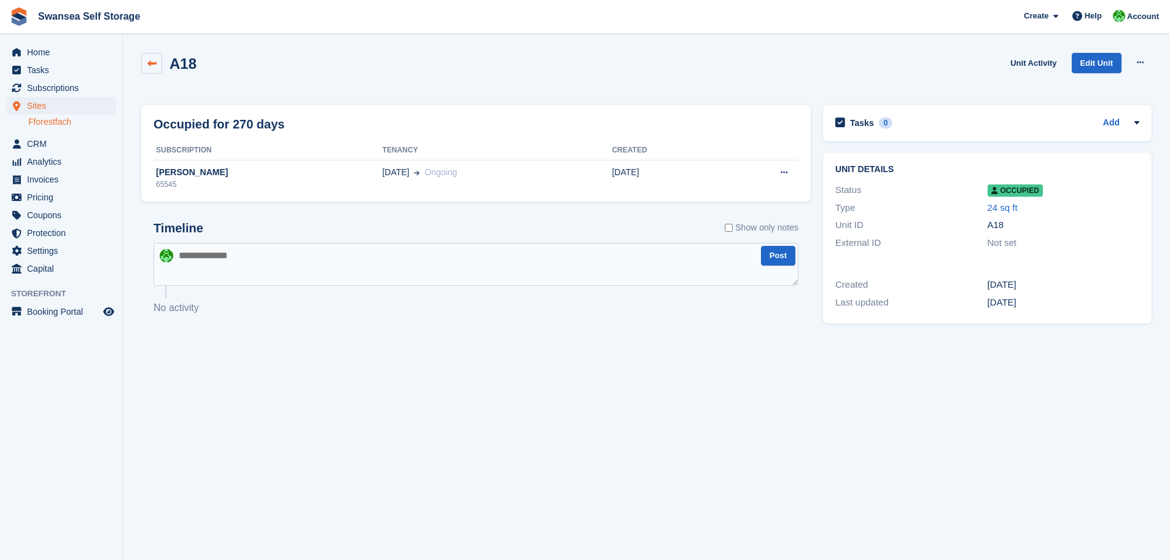
click at [152, 59] on icon at bounding box center [151, 63] width 9 height 9
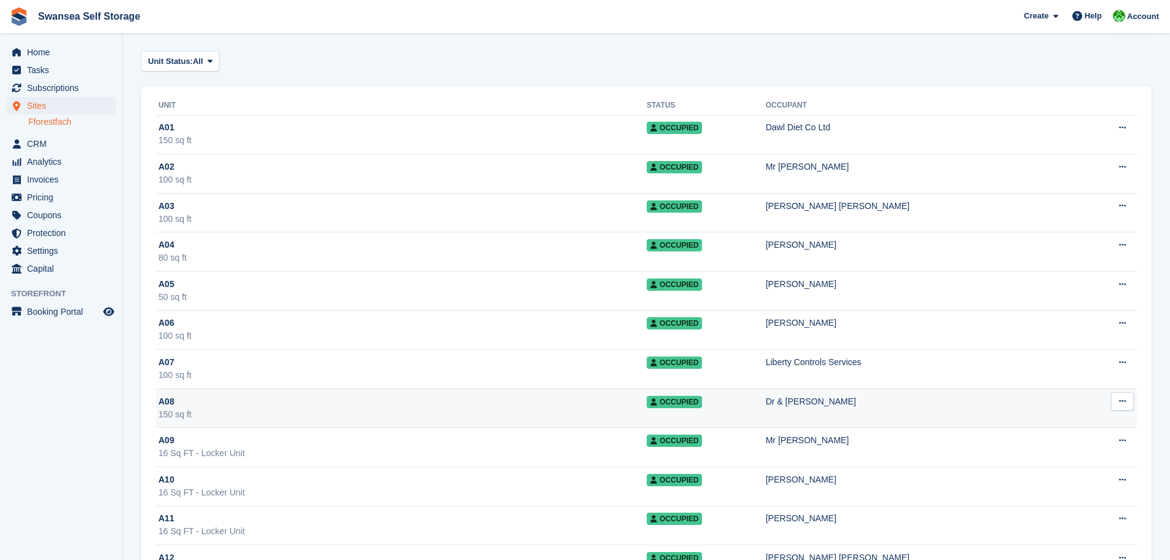
scroll to position [61, 0]
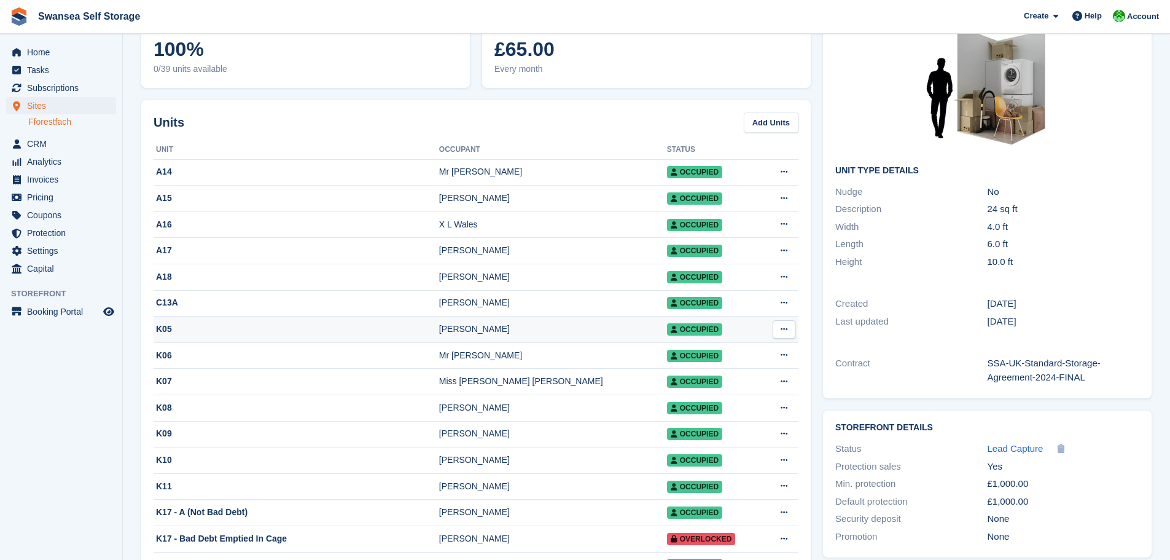
scroll to position [123, 0]
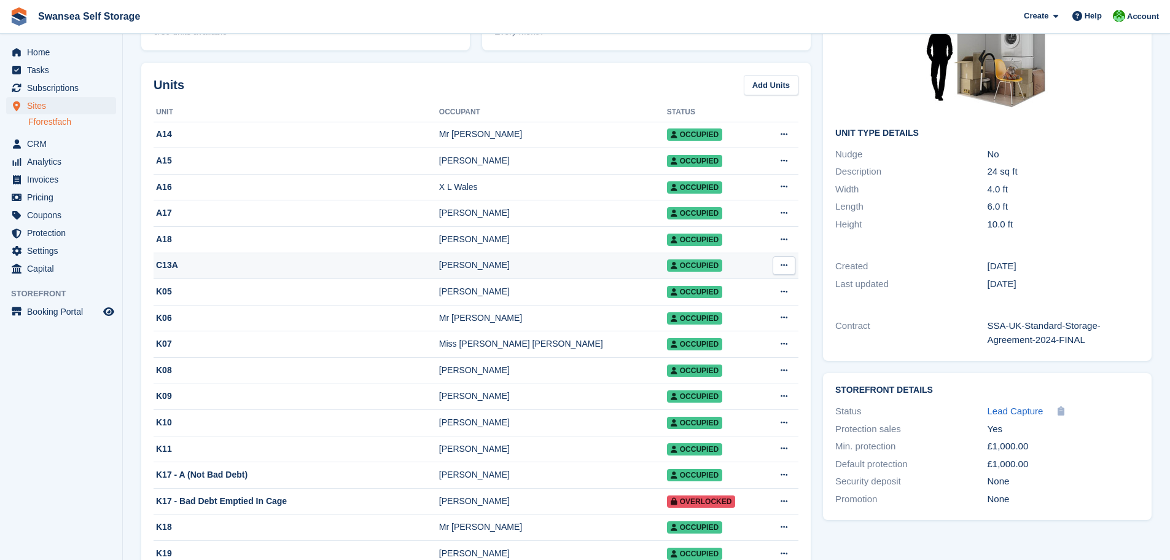
click at [465, 265] on div "[PERSON_NAME]" at bounding box center [553, 265] width 228 height 13
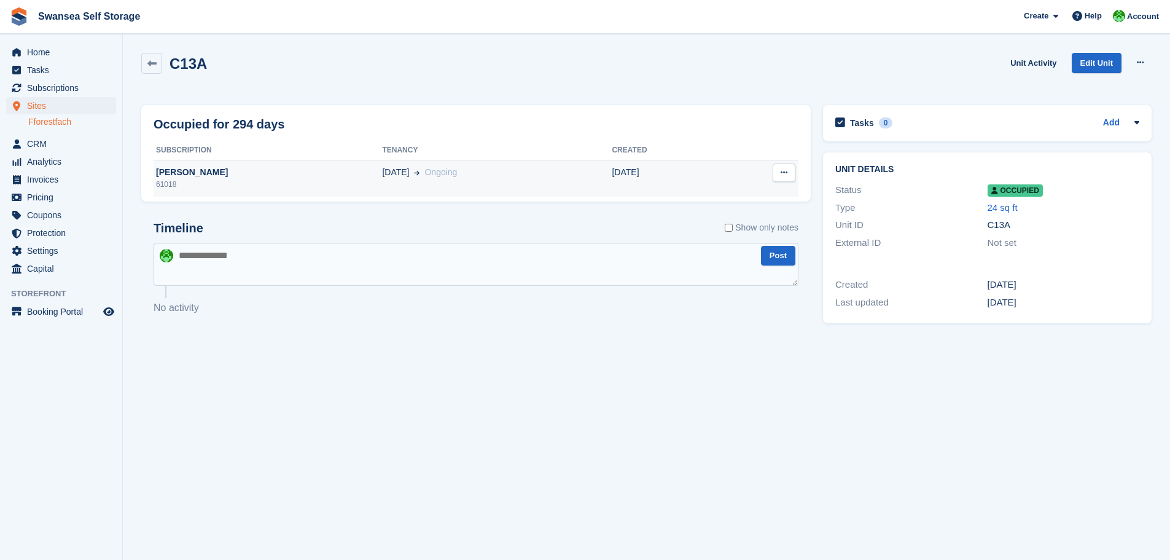
click at [204, 182] on div "61018" at bounding box center [268, 184] width 229 height 11
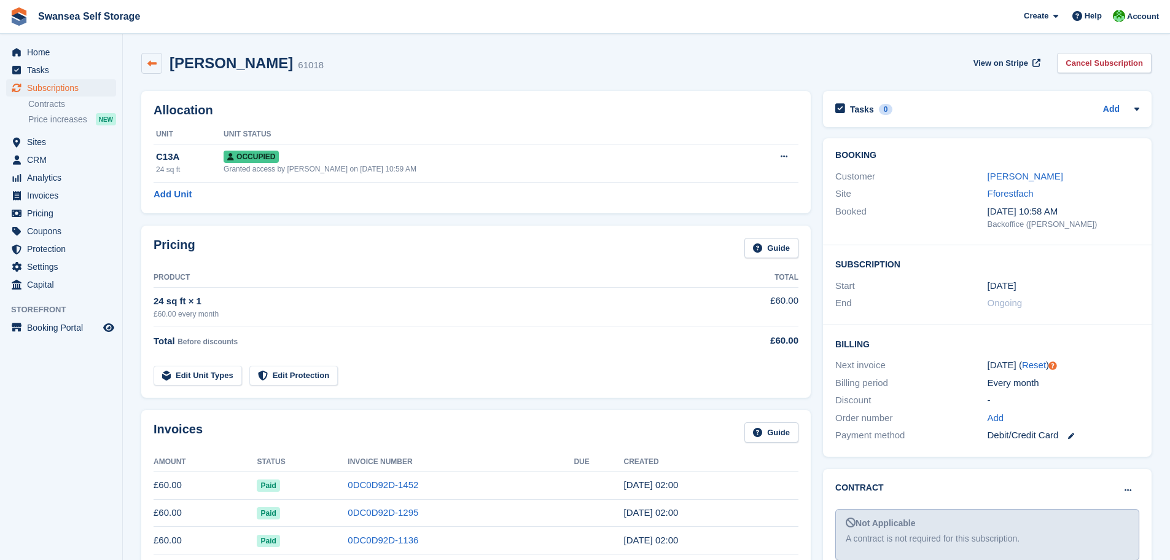
click at [154, 53] on div "Mrs Julia Coffey 61018 View on Stripe Cancel Subscription" at bounding box center [646, 66] width 1023 height 38
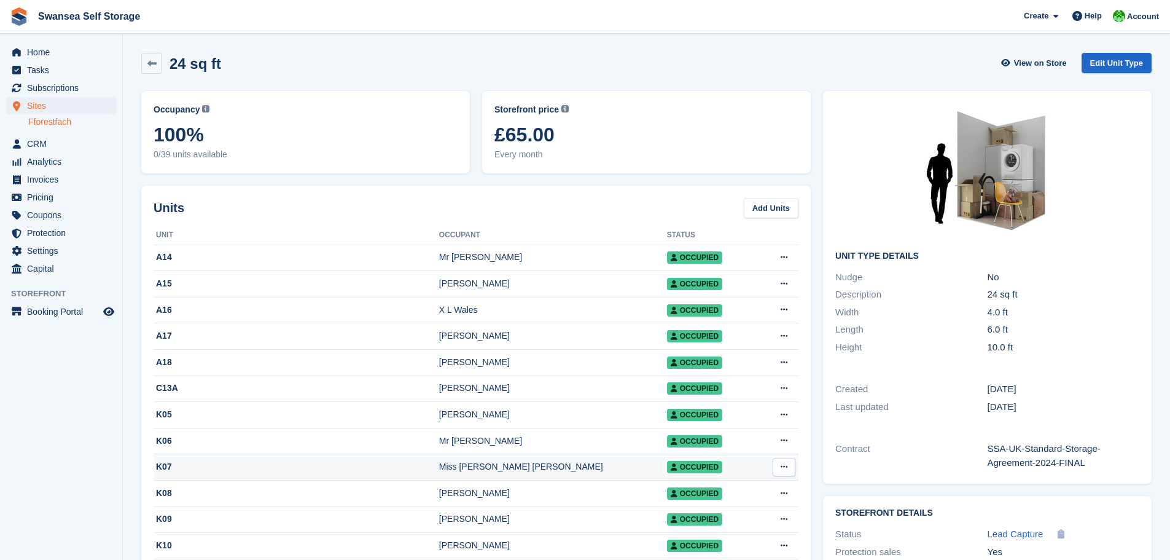
scroll to position [123, 0]
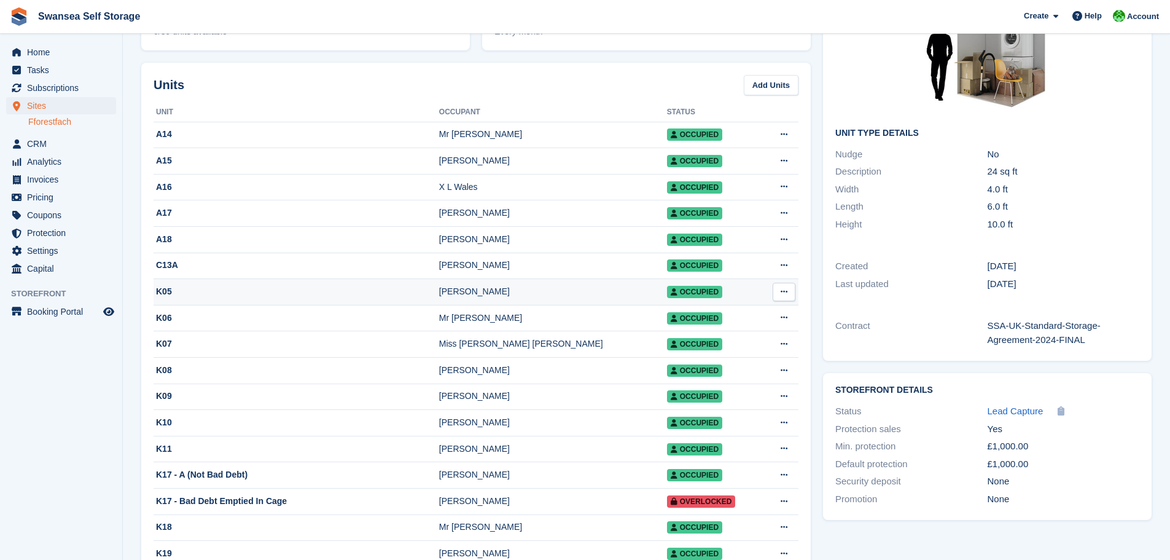
click at [455, 297] on div "[PERSON_NAME]" at bounding box center [553, 291] width 228 height 13
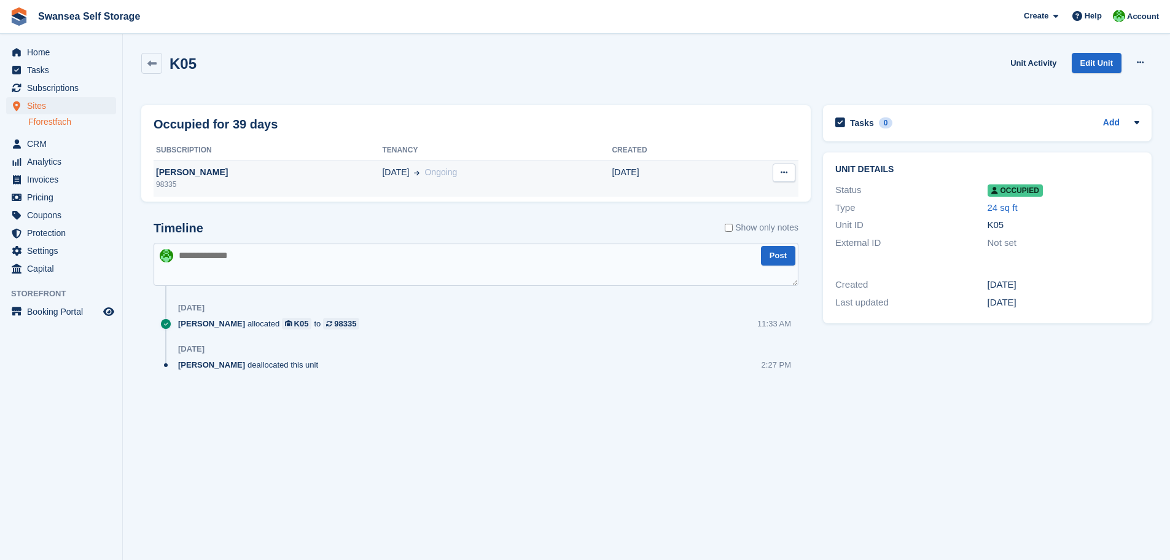
click at [182, 177] on div "[PERSON_NAME]" at bounding box center [268, 172] width 229 height 13
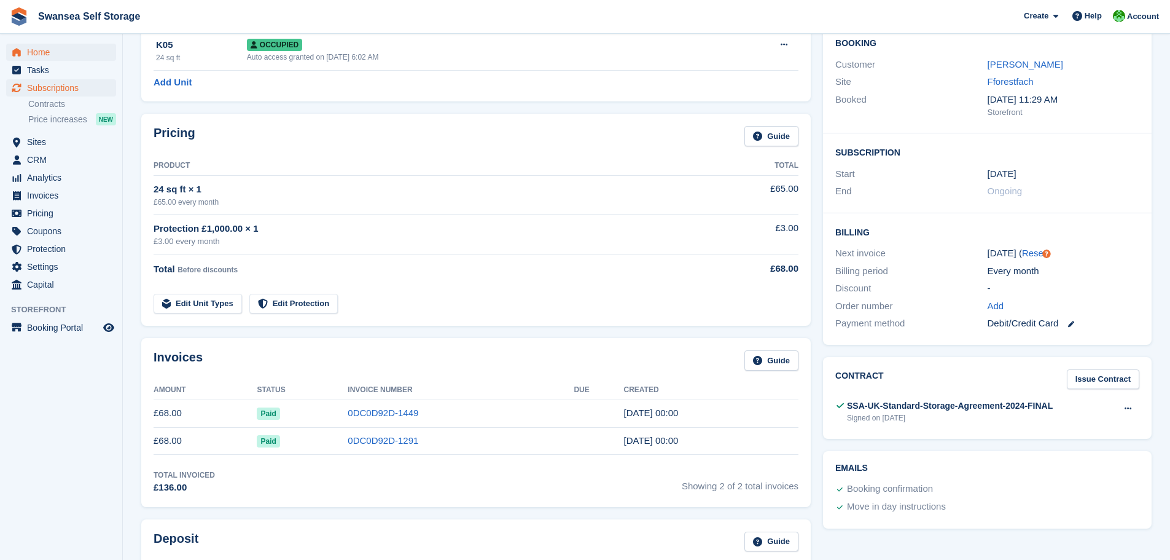
scroll to position [61, 0]
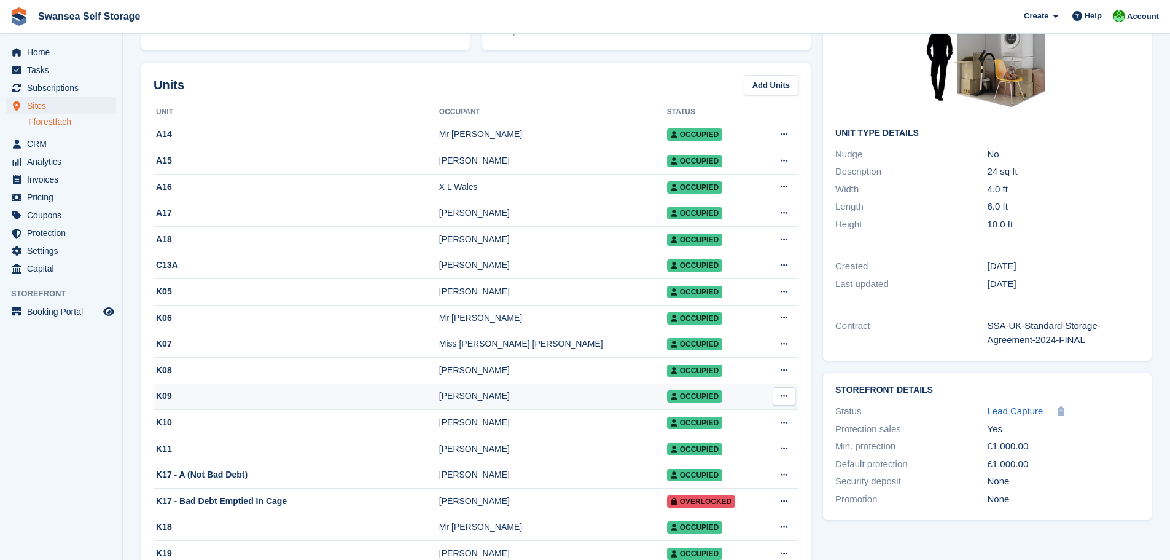
scroll to position [184, 0]
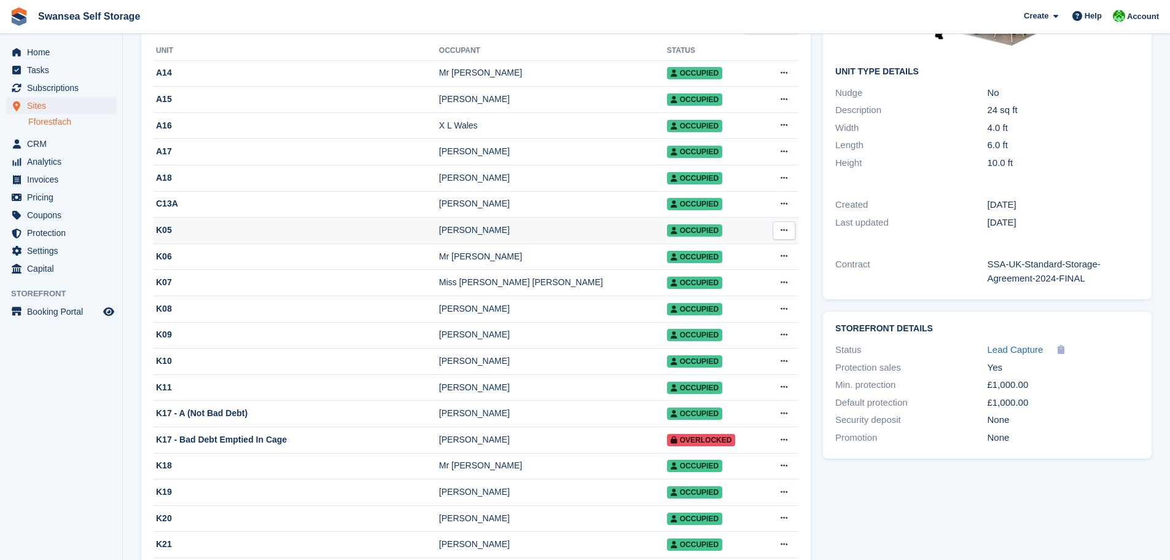
click at [461, 236] on div "Richard morgan" at bounding box center [553, 230] width 228 height 13
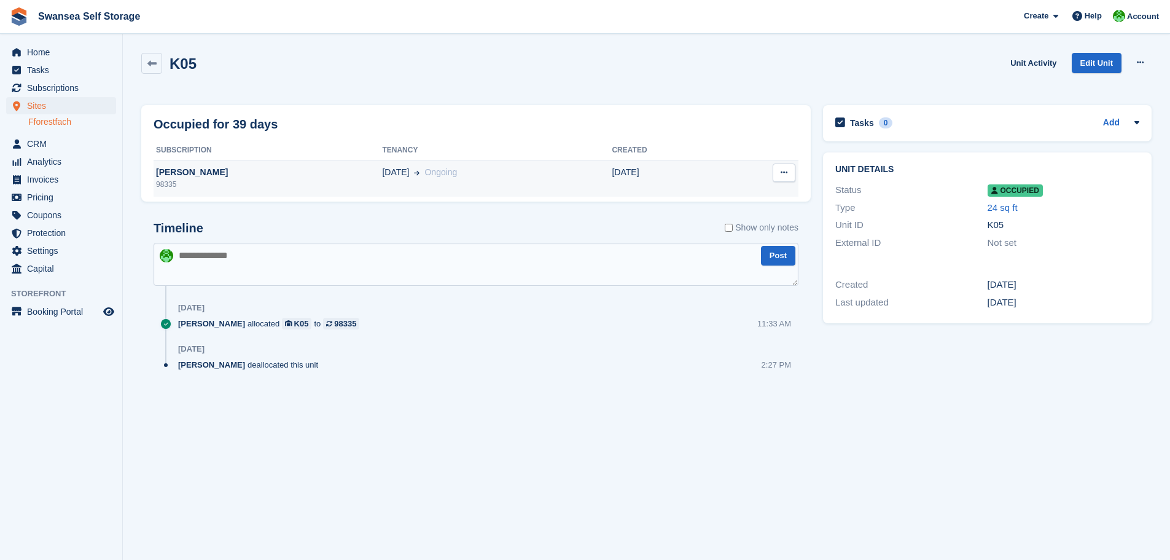
click at [200, 171] on div "[PERSON_NAME]" at bounding box center [268, 172] width 229 height 13
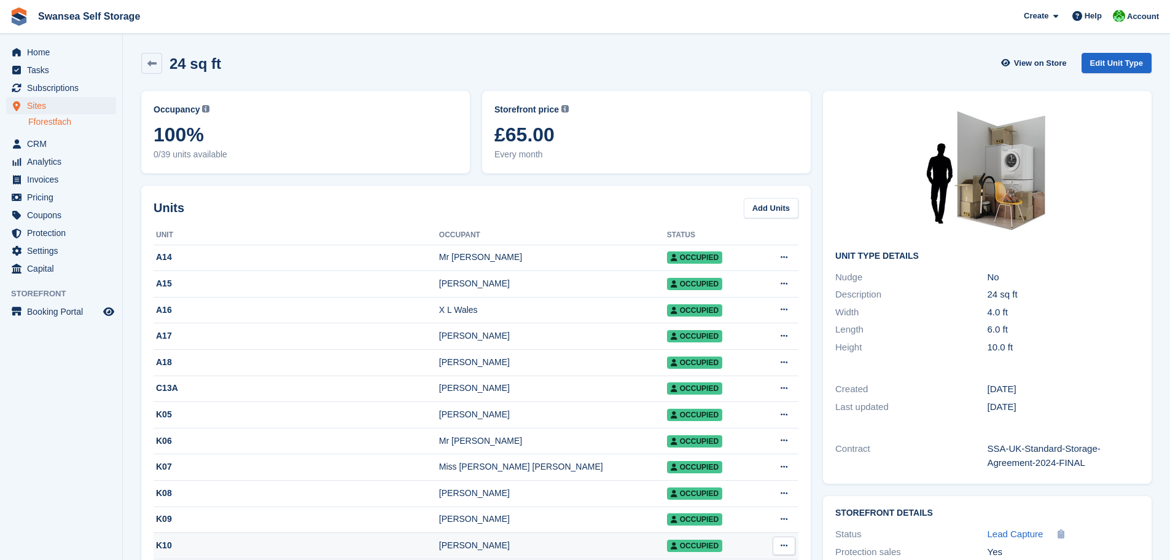
scroll to position [184, 0]
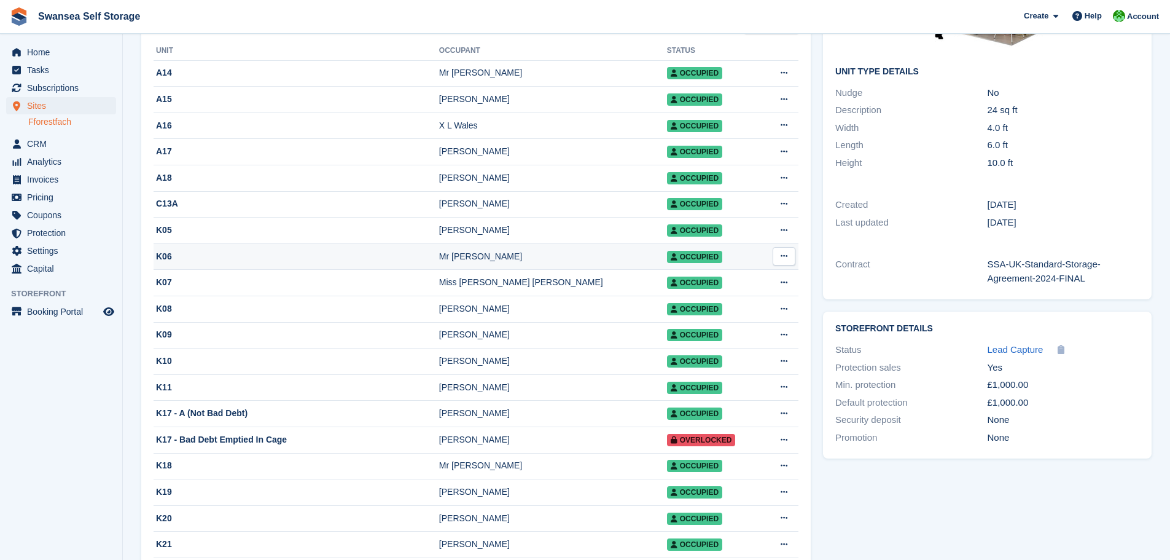
click at [439, 268] on td "Mr S Reid" at bounding box center [553, 256] width 228 height 26
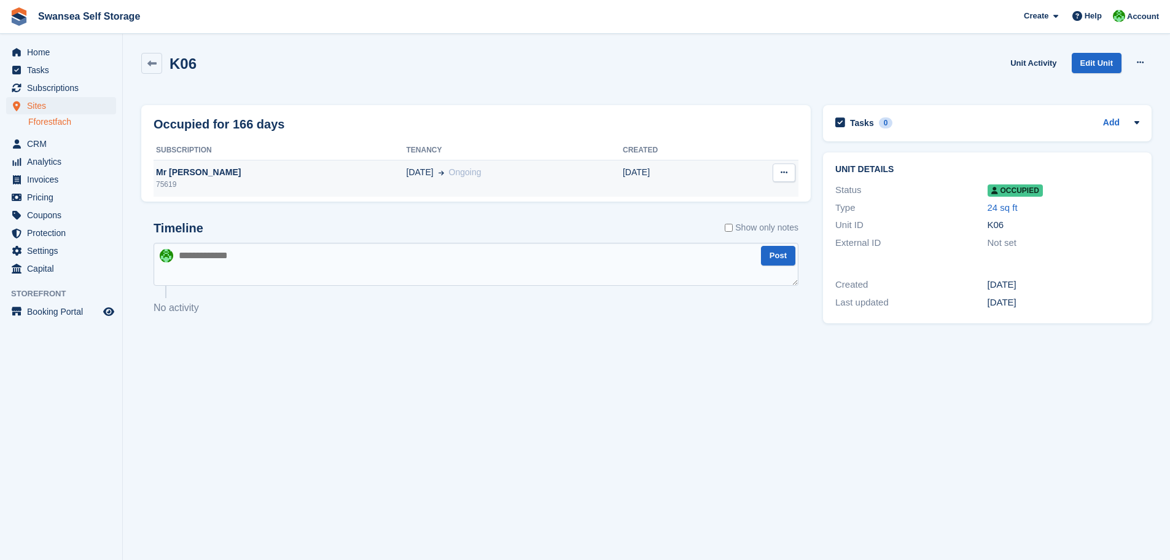
click at [178, 170] on div "Mr [PERSON_NAME]" at bounding box center [280, 172] width 253 height 13
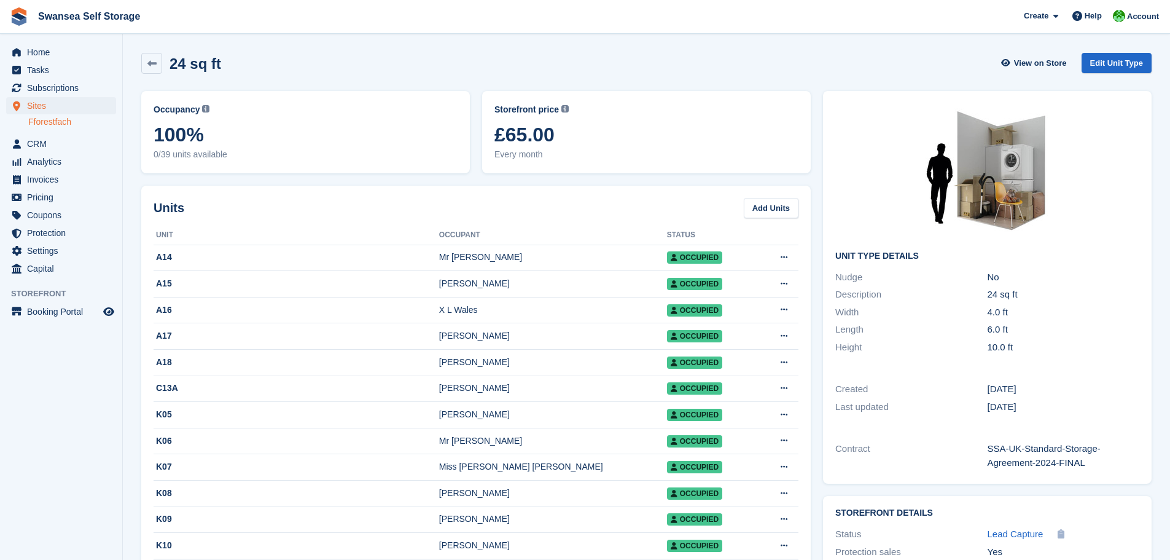
scroll to position [184, 0]
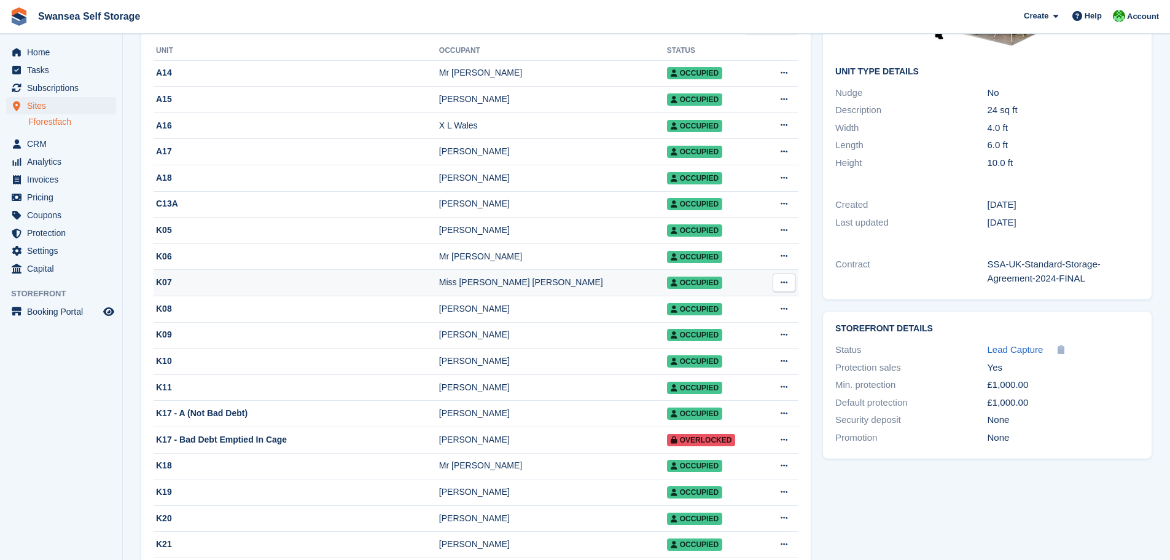
click at [469, 289] on div "Miss [PERSON_NAME] [PERSON_NAME]" at bounding box center [553, 282] width 228 height 13
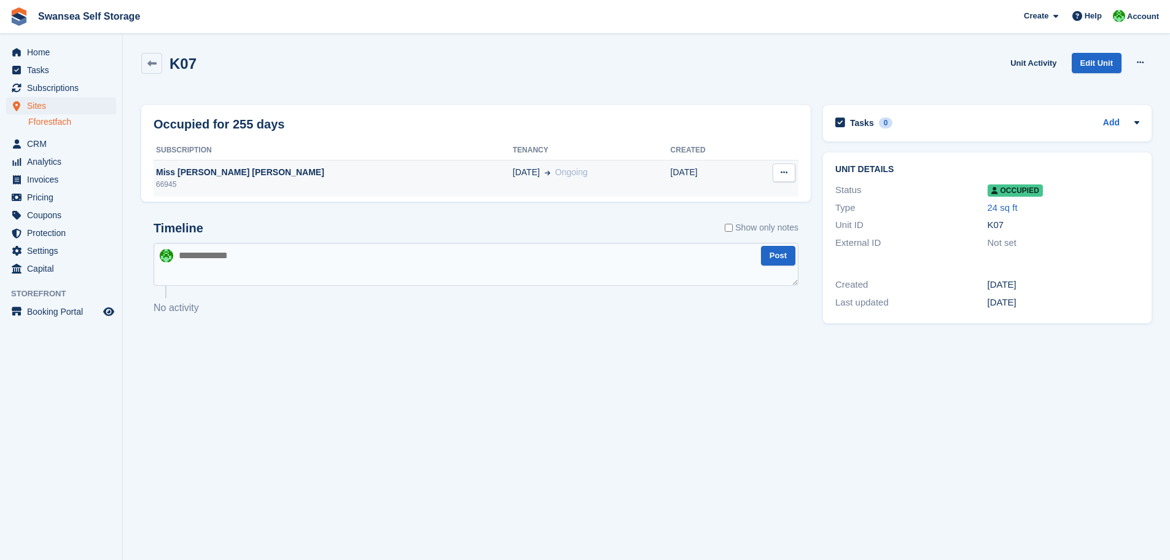
click at [182, 167] on div "Miss [PERSON_NAME] [PERSON_NAME]" at bounding box center [333, 172] width 359 height 13
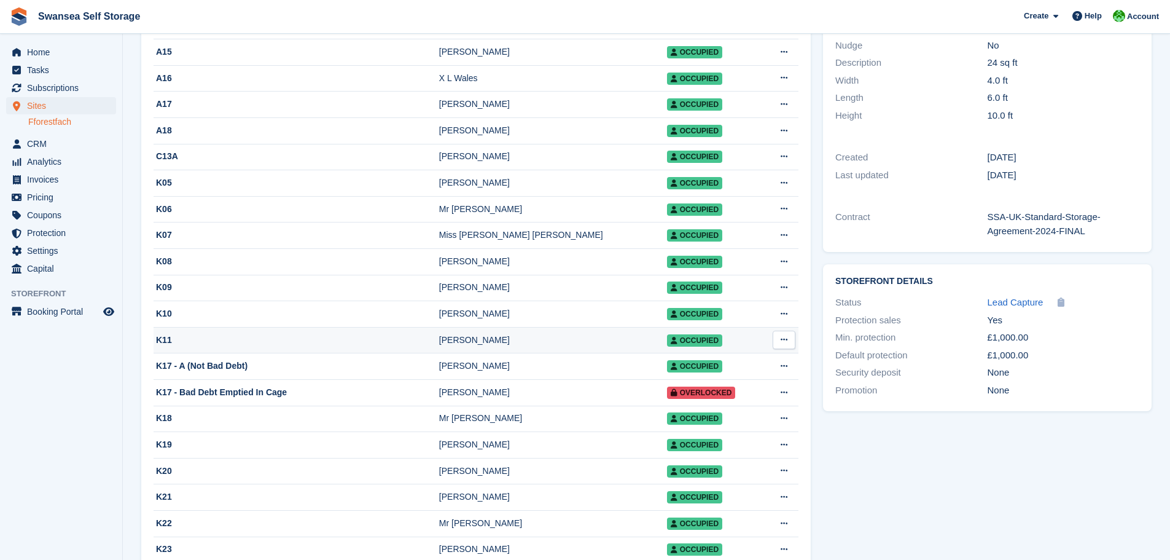
scroll to position [246, 0]
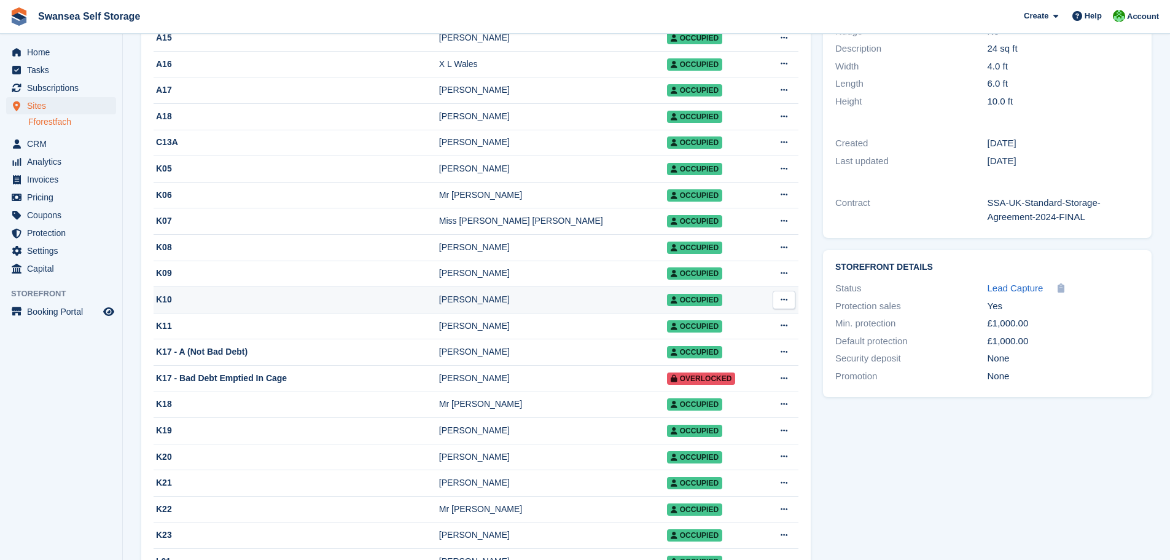
click at [447, 304] on div "[PERSON_NAME]" at bounding box center [553, 299] width 228 height 13
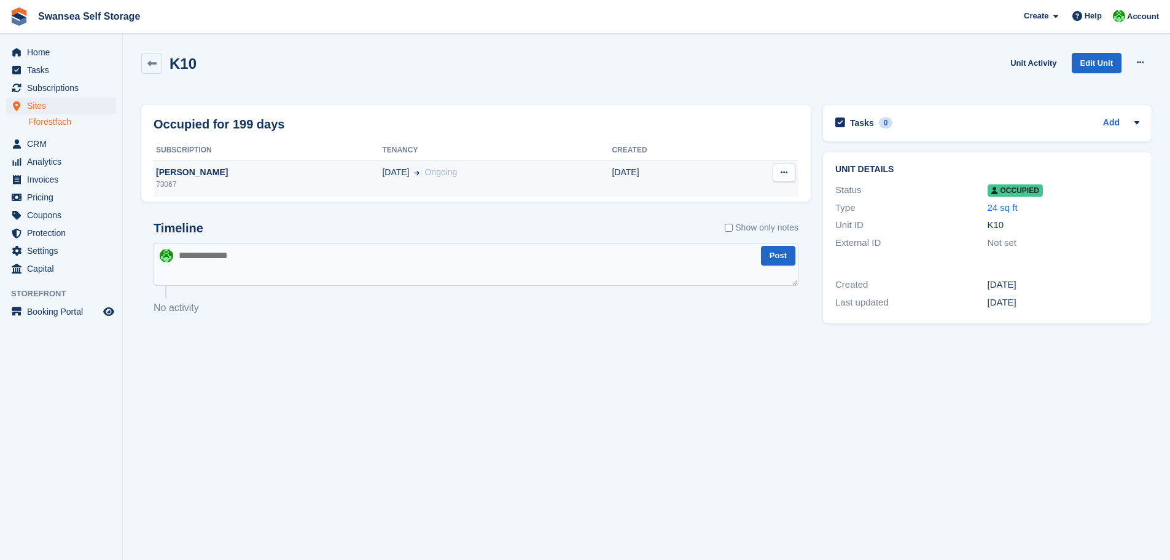
click at [200, 178] on div "[PERSON_NAME]" at bounding box center [268, 172] width 229 height 13
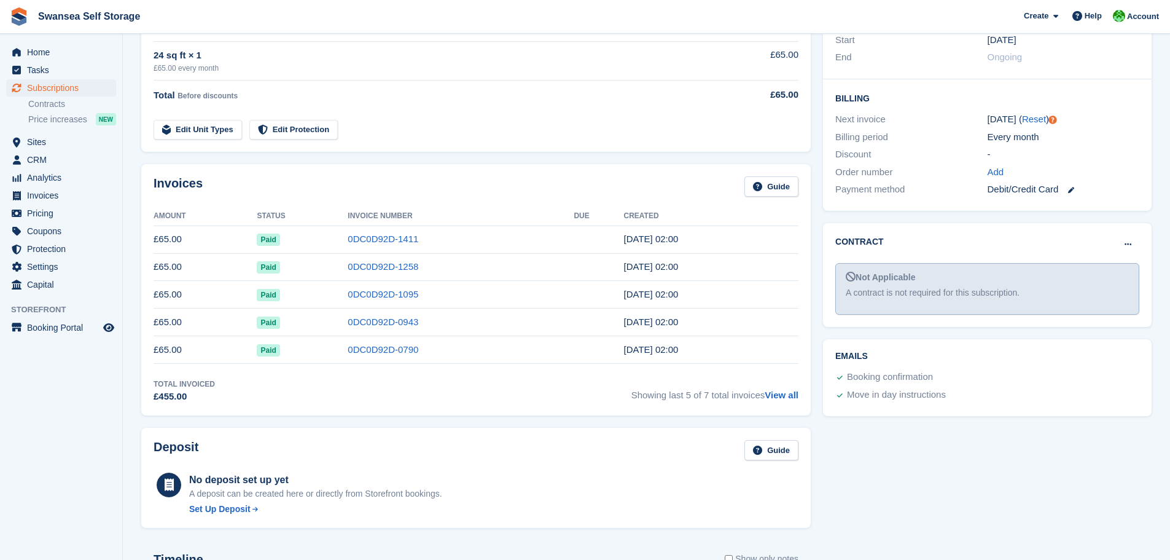
scroll to position [184, 0]
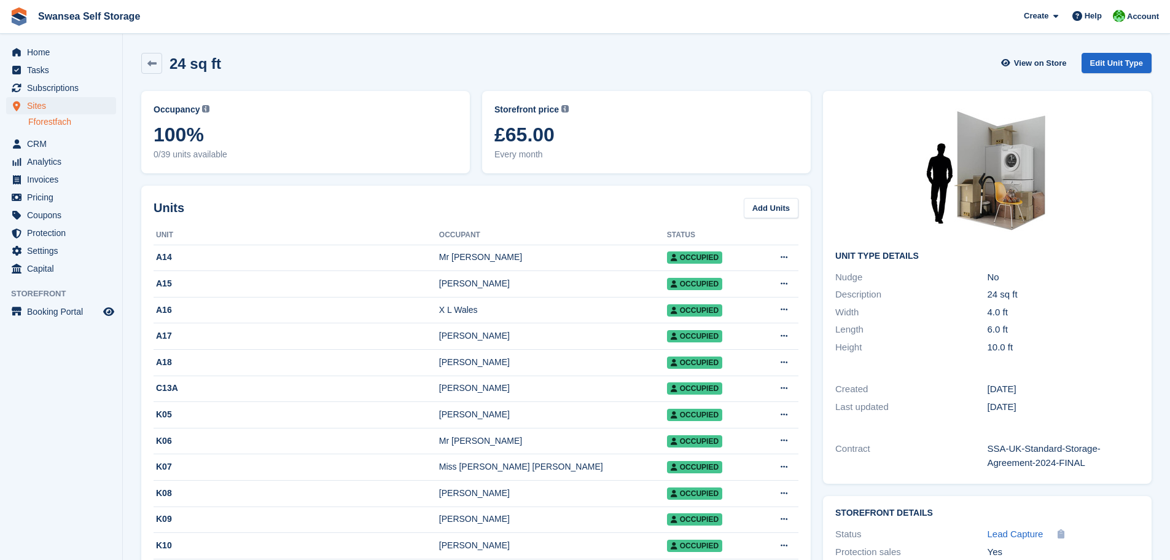
scroll to position [246, 0]
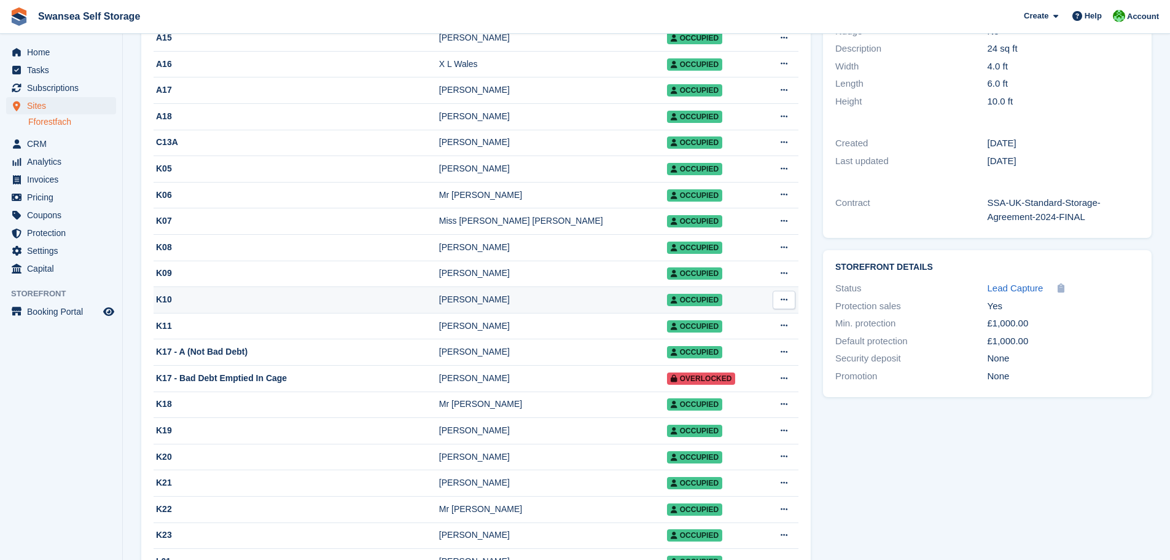
click at [460, 306] on div "[PERSON_NAME]" at bounding box center [553, 299] width 228 height 13
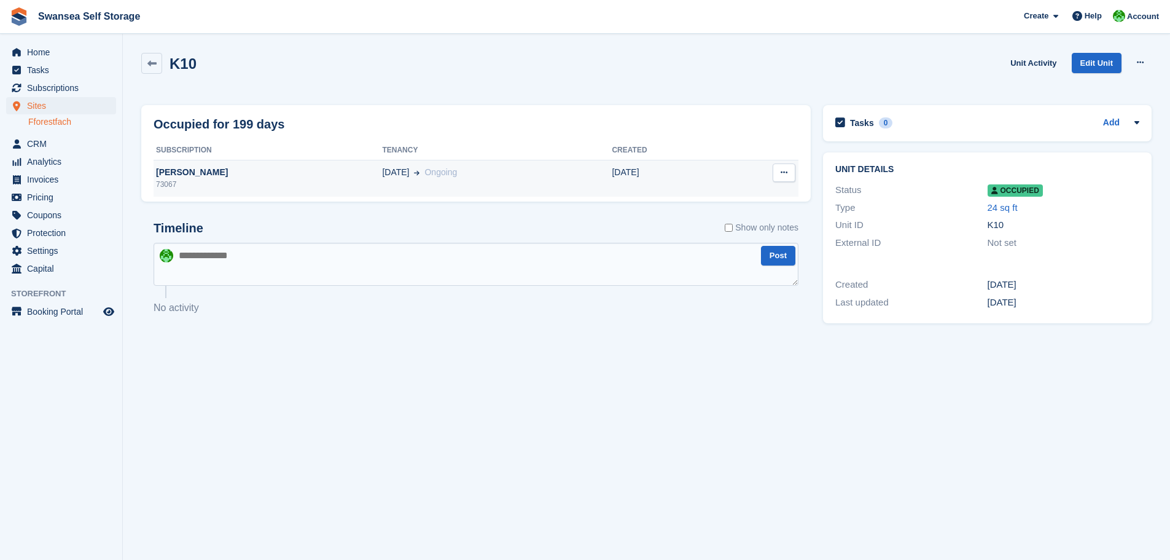
click at [173, 166] on div "[PERSON_NAME]" at bounding box center [268, 172] width 229 height 13
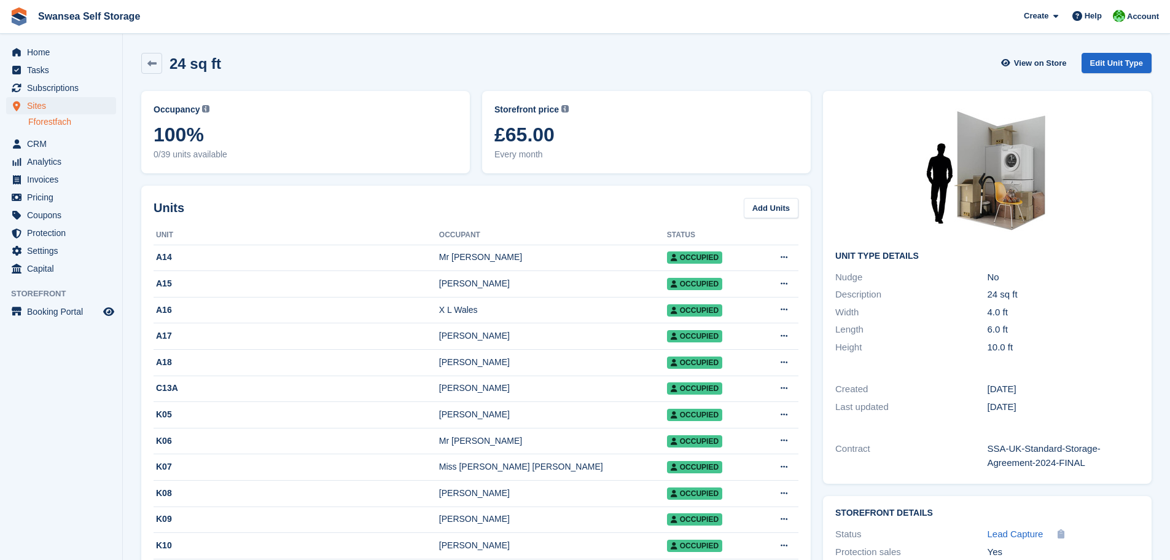
scroll to position [246, 0]
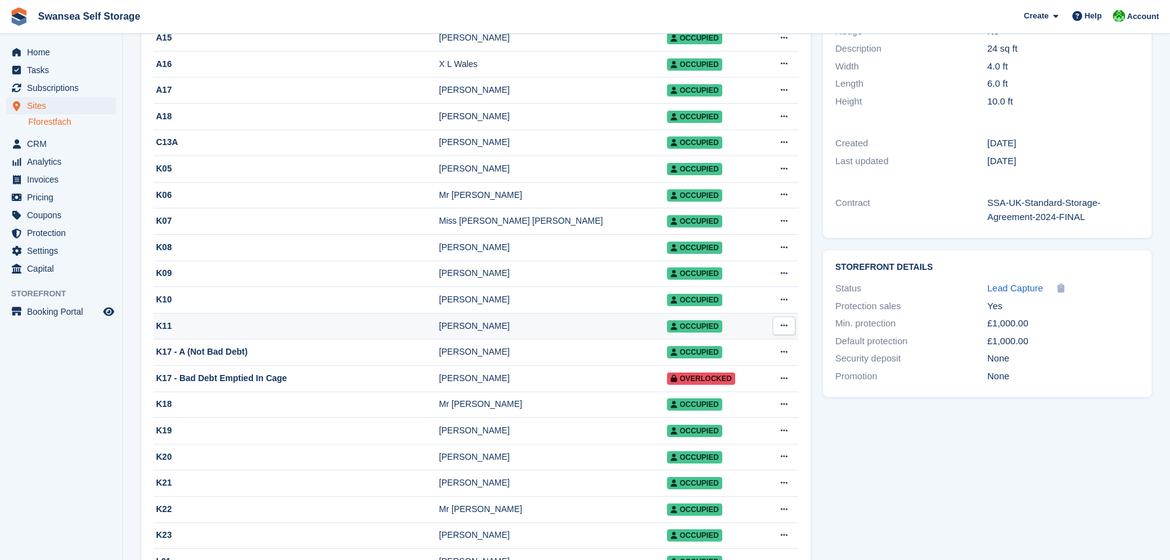
click at [456, 332] on div "Amira Hashish" at bounding box center [553, 325] width 228 height 13
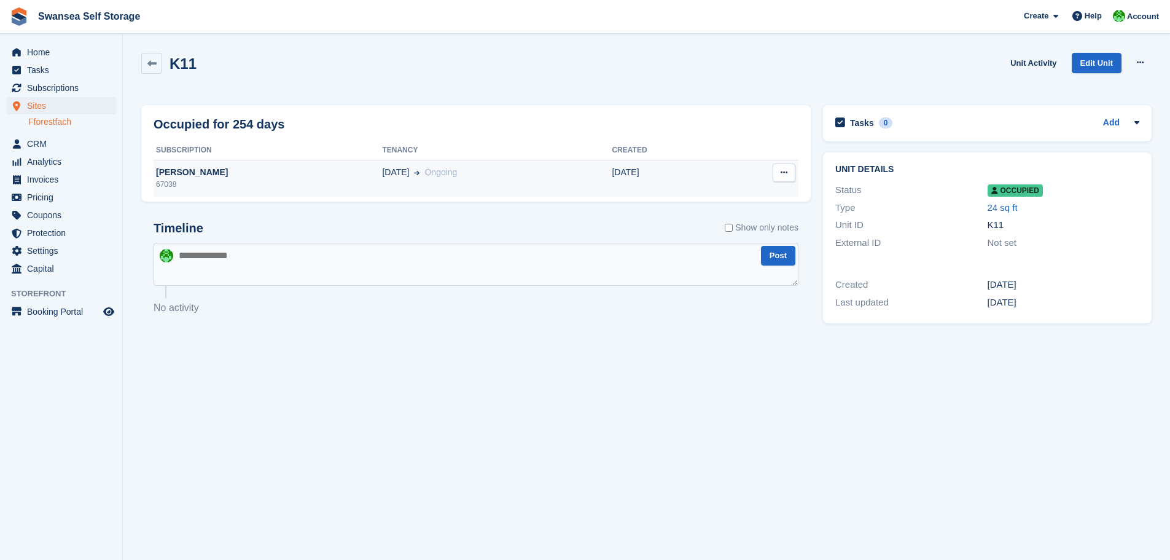
click at [176, 170] on div "Amira Hashish" at bounding box center [268, 172] width 229 height 13
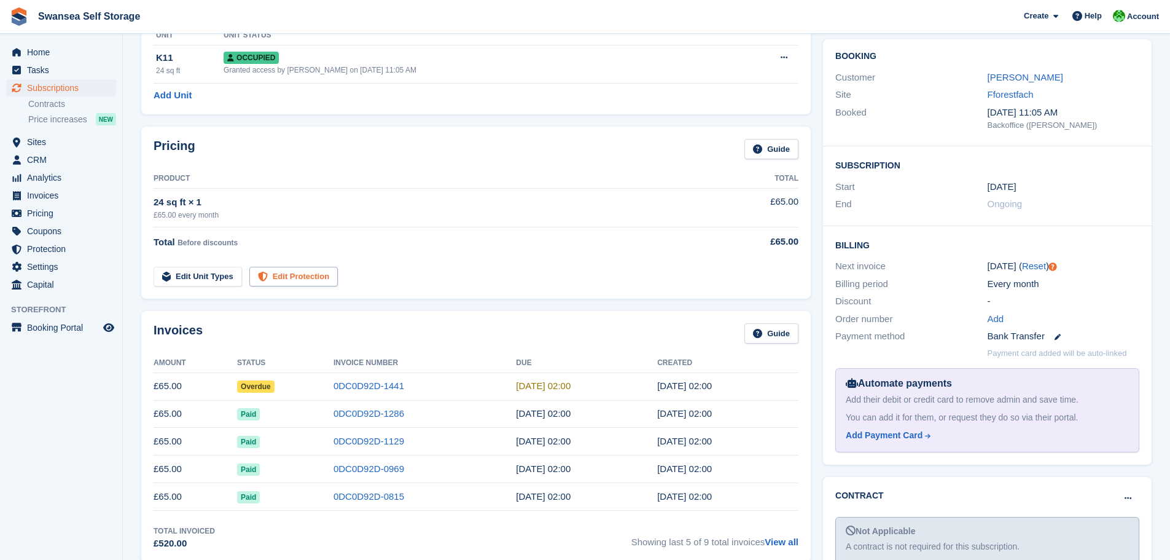
scroll to position [123, 0]
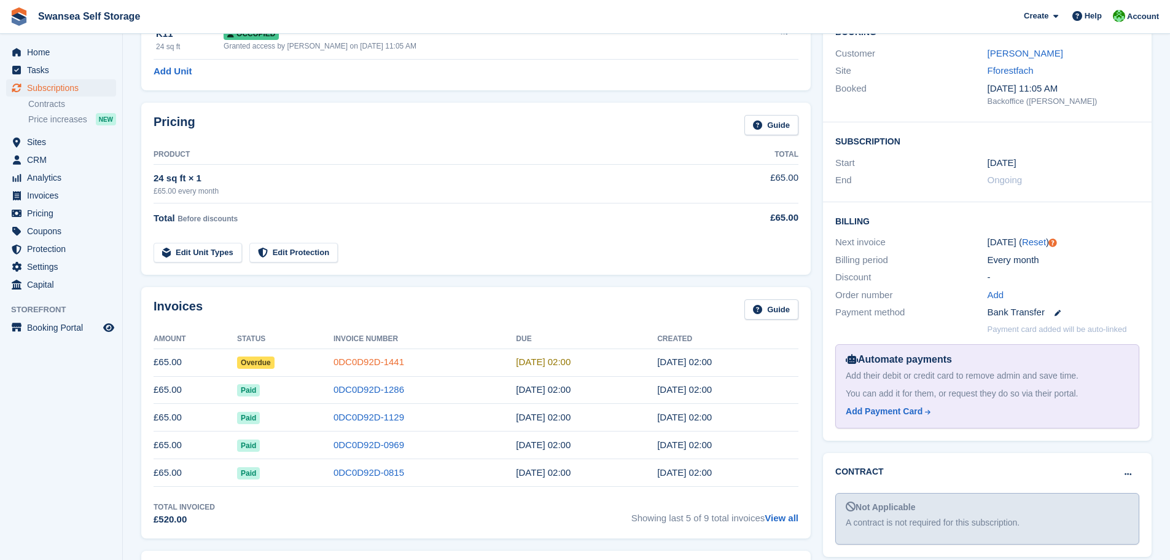
click at [349, 359] on link "0DC0D92D-1441" at bounding box center [369, 361] width 71 height 10
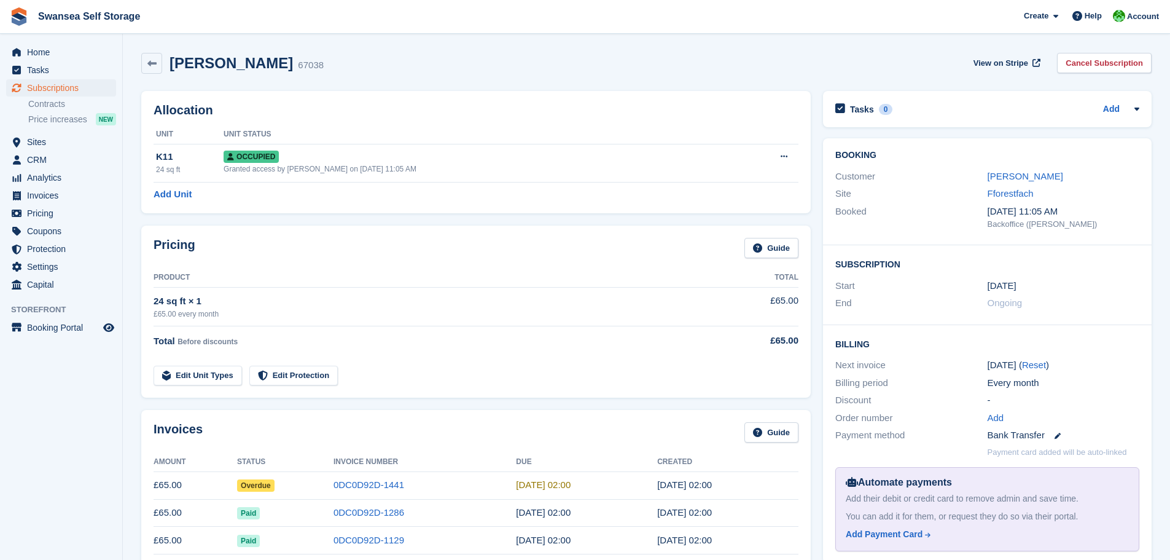
scroll to position [123, 0]
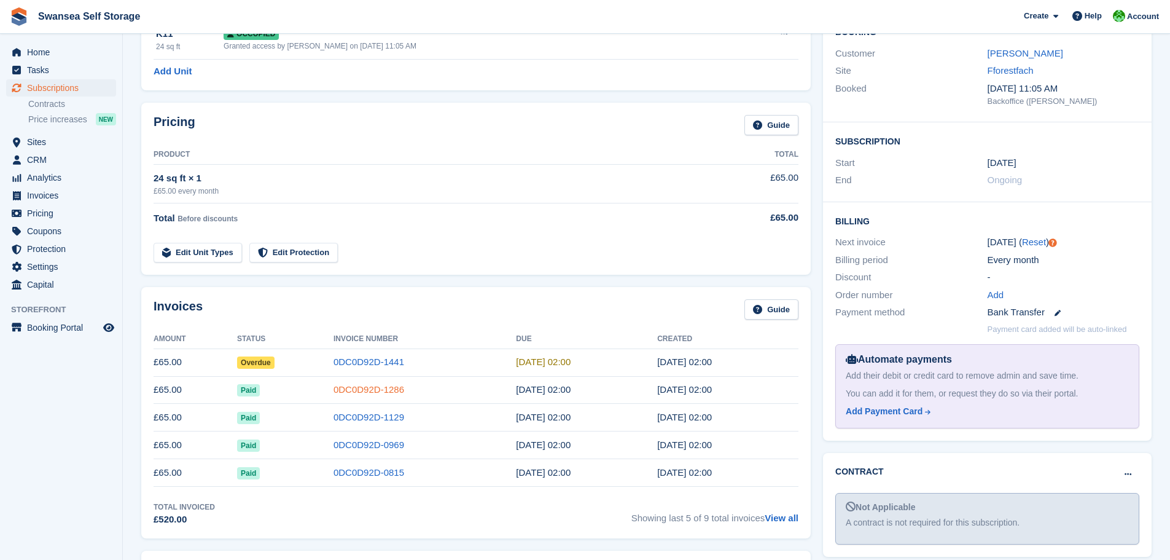
click at [358, 394] on link "0DC0D92D-1286" at bounding box center [369, 389] width 71 height 10
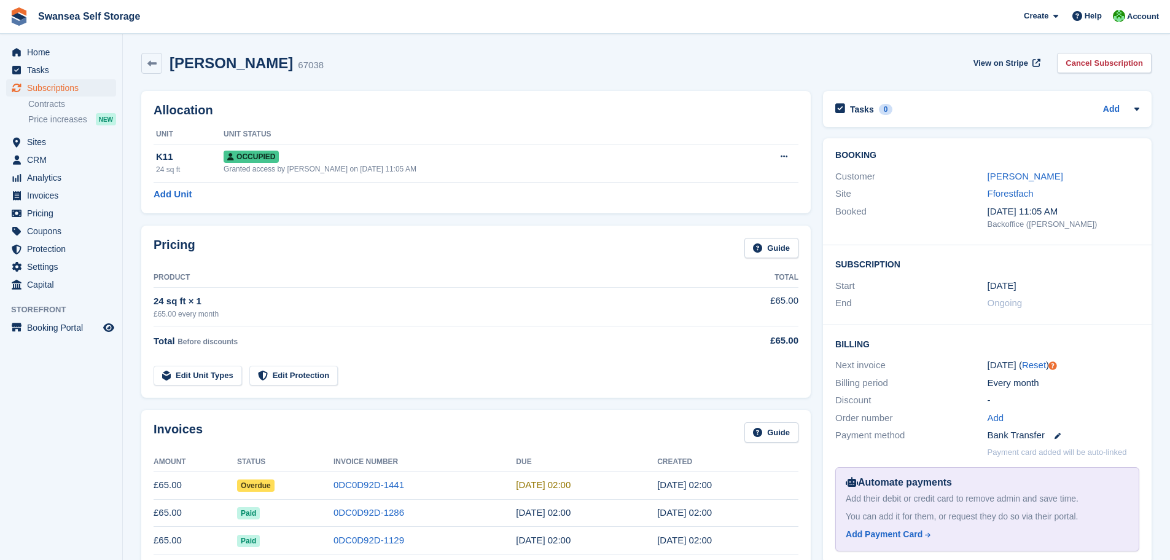
click at [1009, 182] on div "[PERSON_NAME]" at bounding box center [1064, 177] width 152 height 14
click at [1010, 179] on link "[PERSON_NAME]" at bounding box center [1026, 176] width 76 height 10
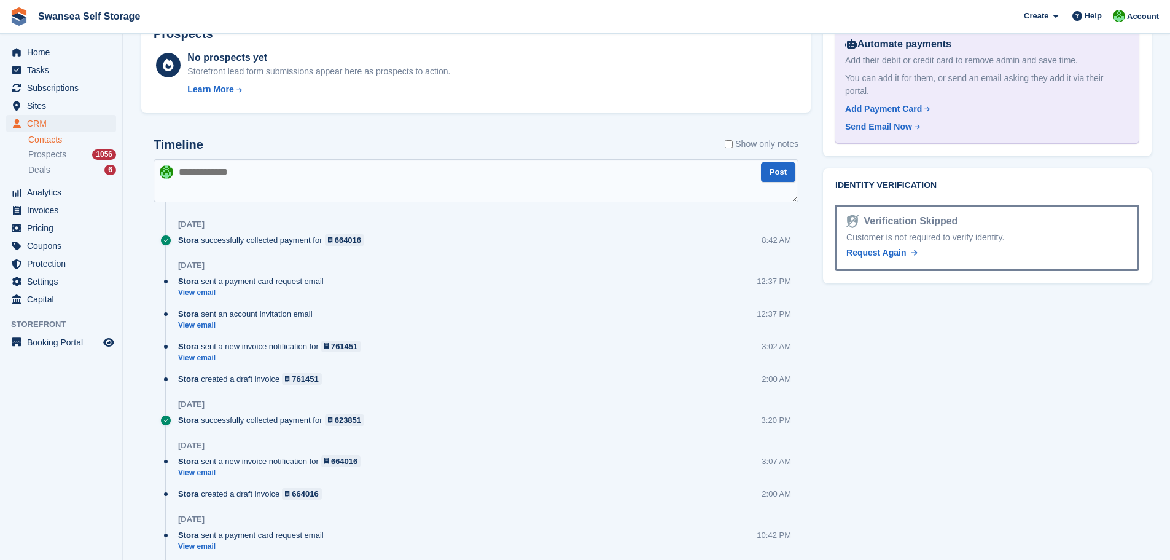
scroll to position [381, 0]
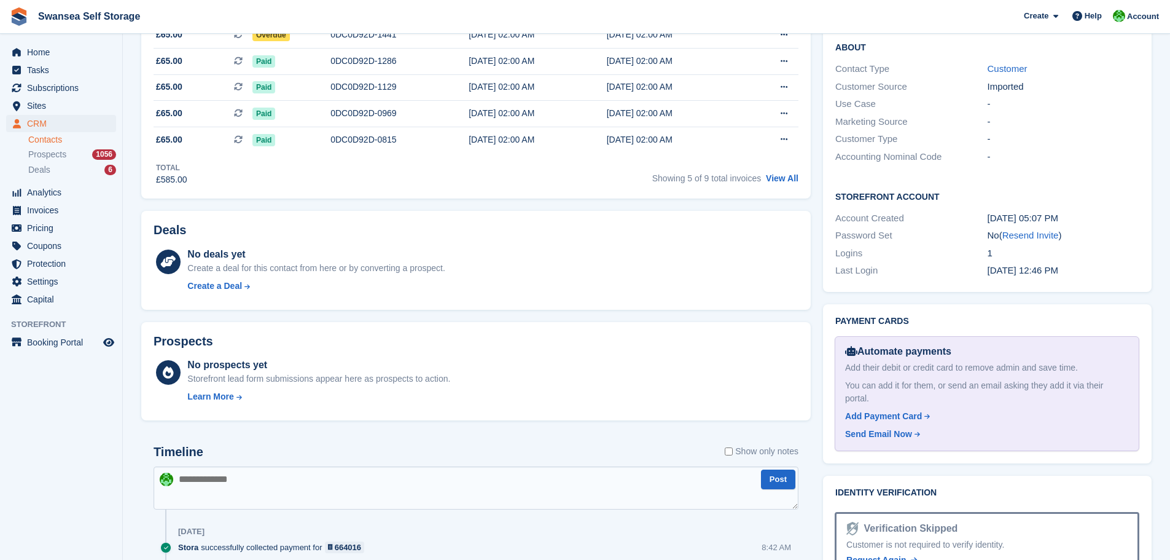
click at [225, 504] on textarea at bounding box center [476, 487] width 645 height 43
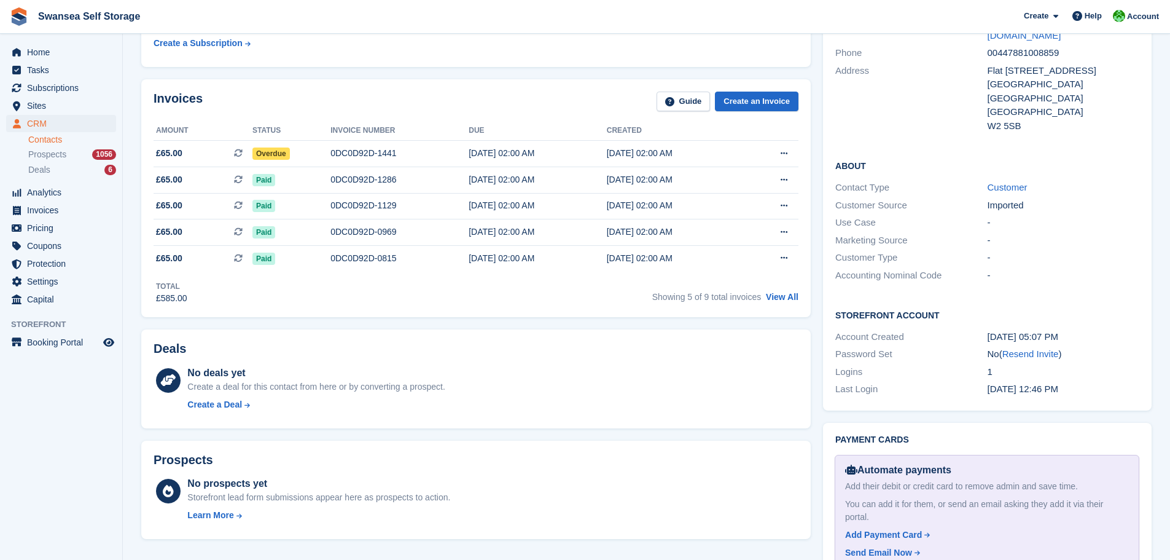
scroll to position [259, 0]
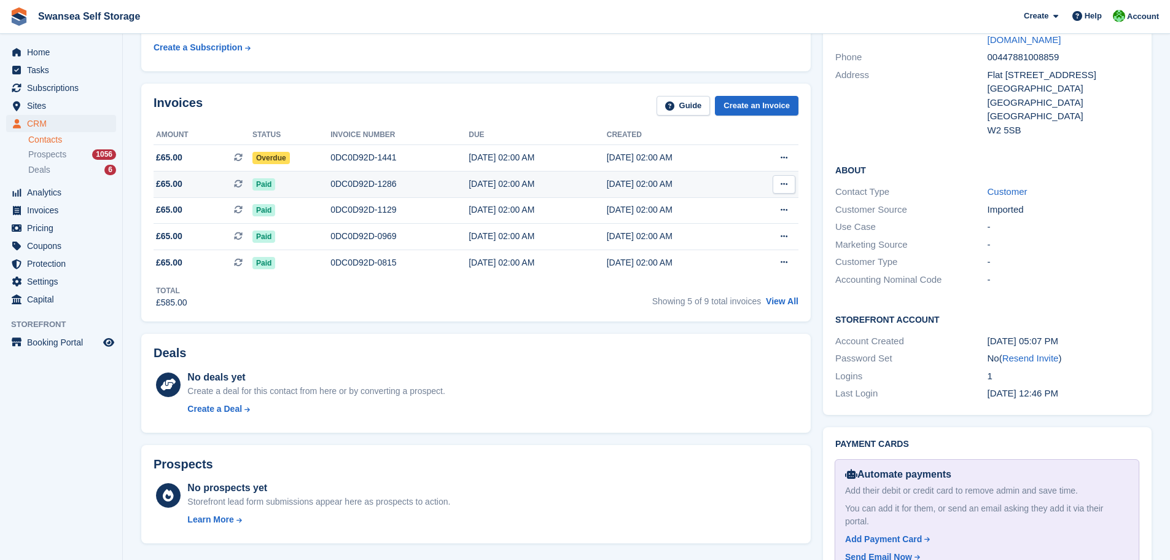
click at [373, 186] on div "0DC0D92D-1286" at bounding box center [399, 184] width 138 height 13
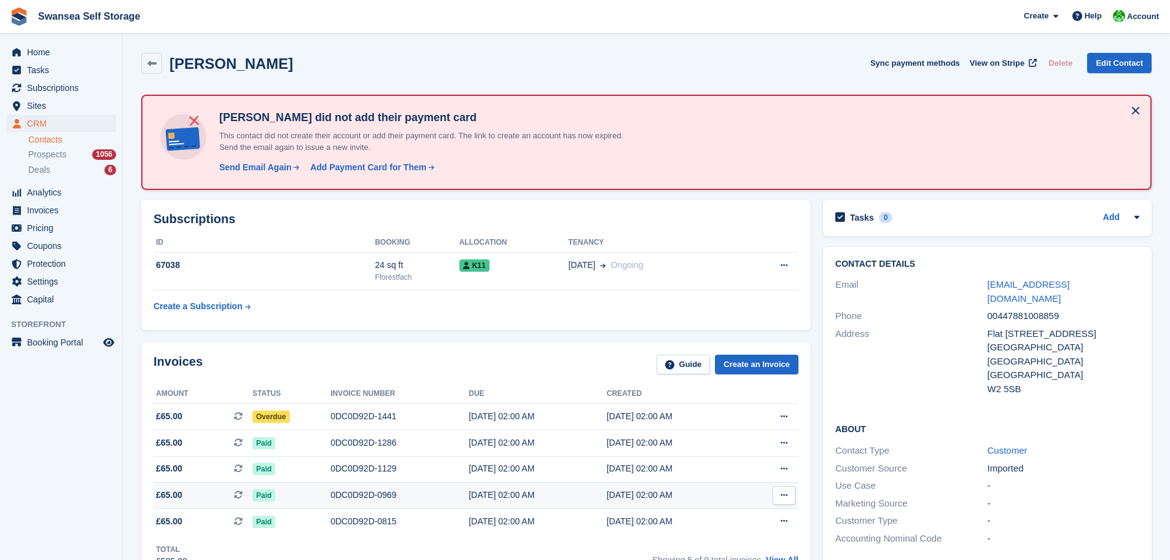
scroll to position [259, 0]
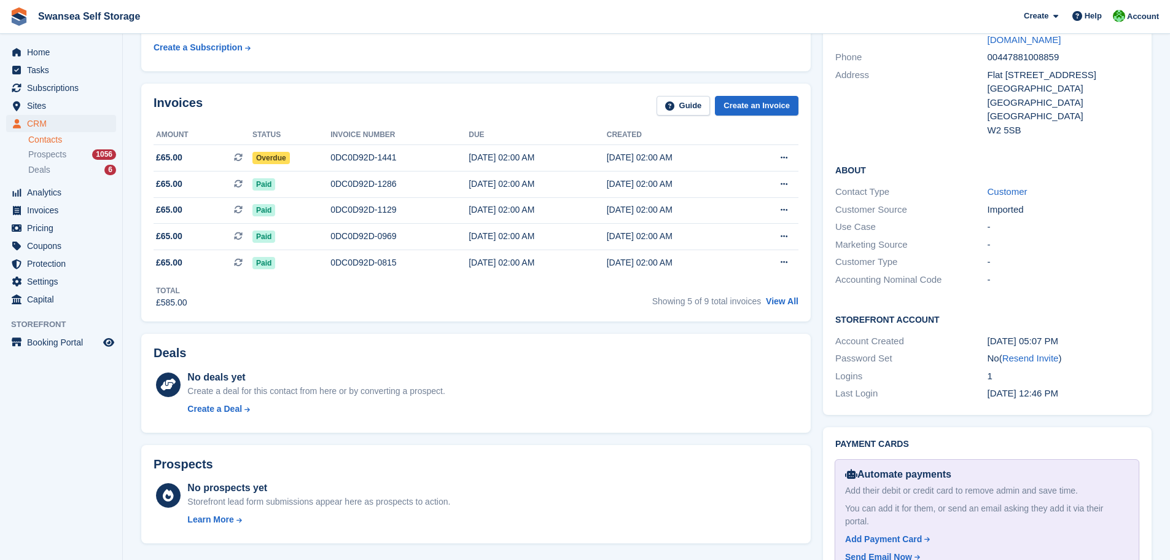
click at [784, 295] on div "Showing 5 of 9 total invoices View All" at bounding box center [725, 299] width 146 height 19
click at [782, 300] on link "View All" at bounding box center [782, 301] width 33 height 10
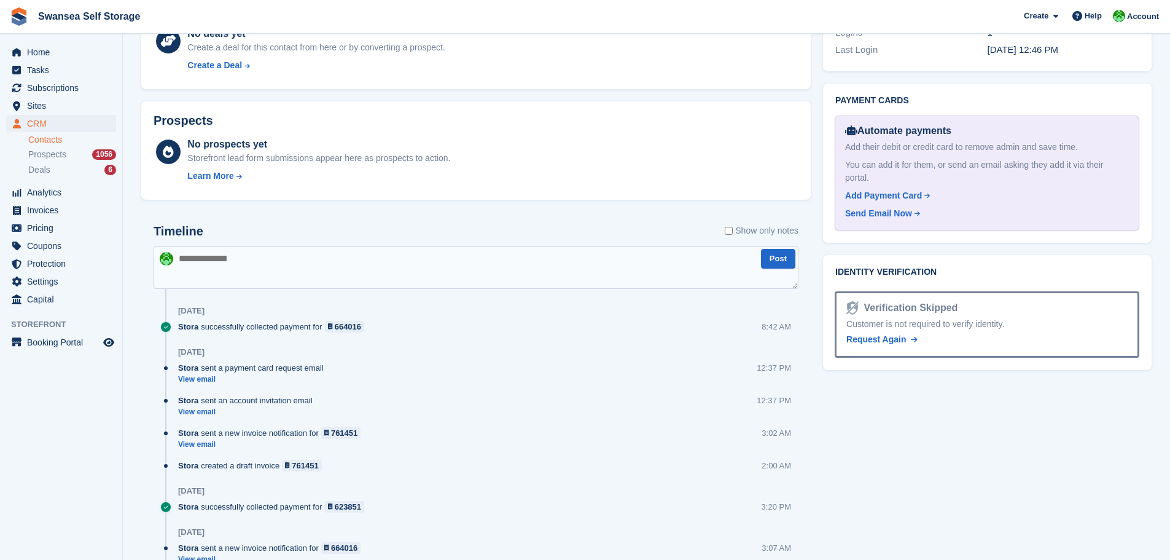
scroll to position [627, 0]
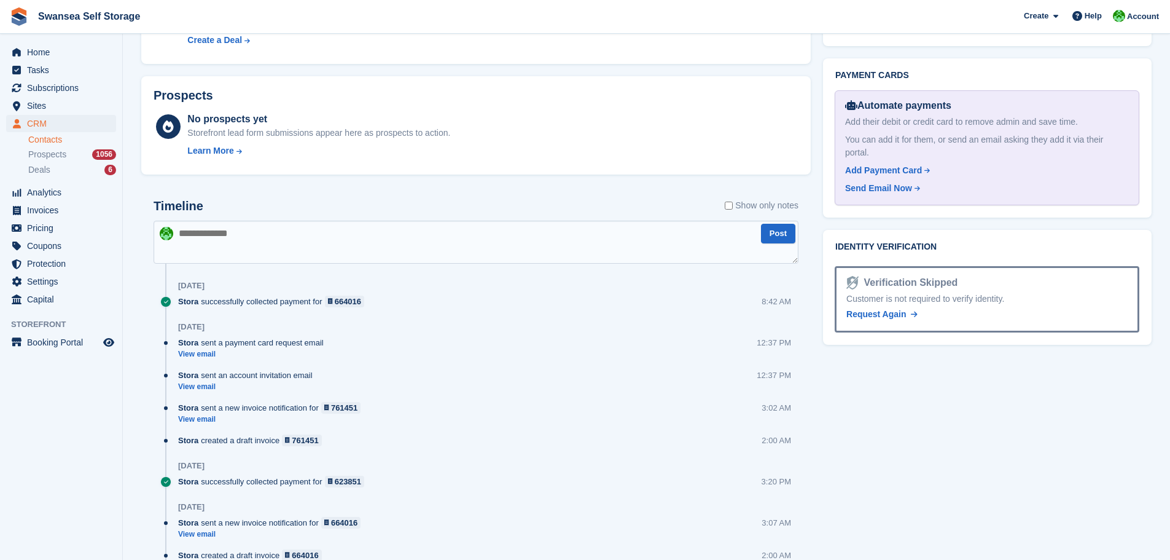
click at [251, 235] on textarea at bounding box center [476, 242] width 645 height 43
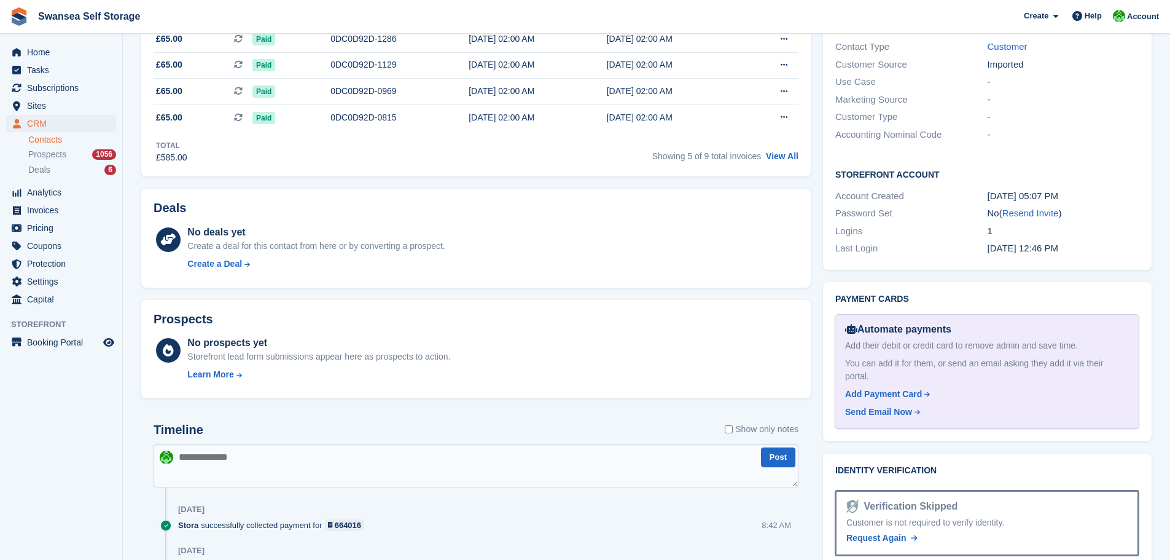
scroll to position [443, 0]
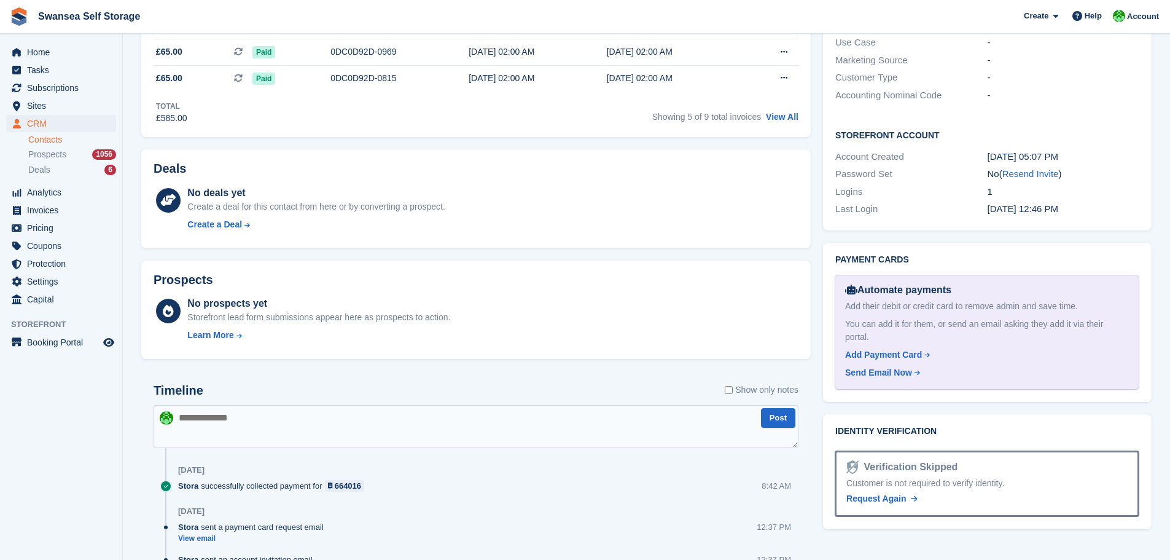
click at [260, 418] on textarea at bounding box center [476, 426] width 645 height 43
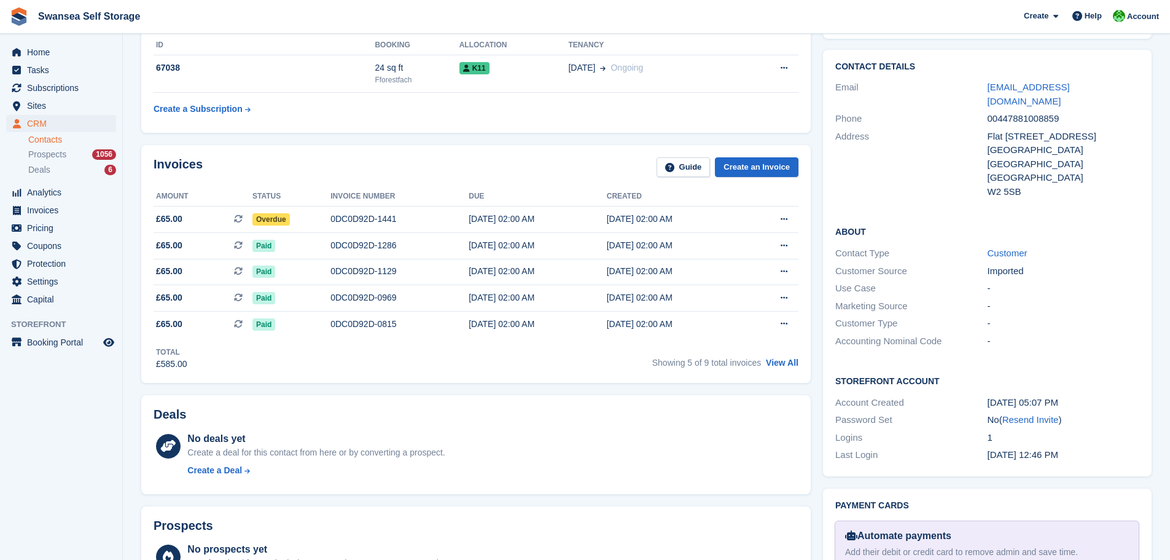
scroll to position [0, 0]
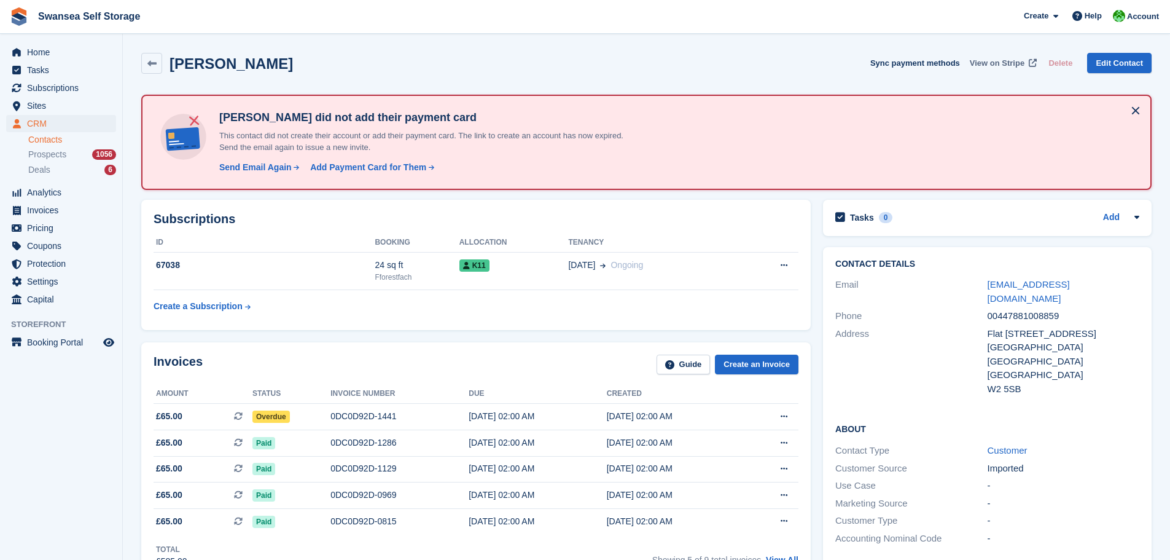
type textarea "**********"
click at [1008, 65] on span "View on Stripe" at bounding box center [997, 63] width 55 height 12
